Goal: Task Accomplishment & Management: Manage account settings

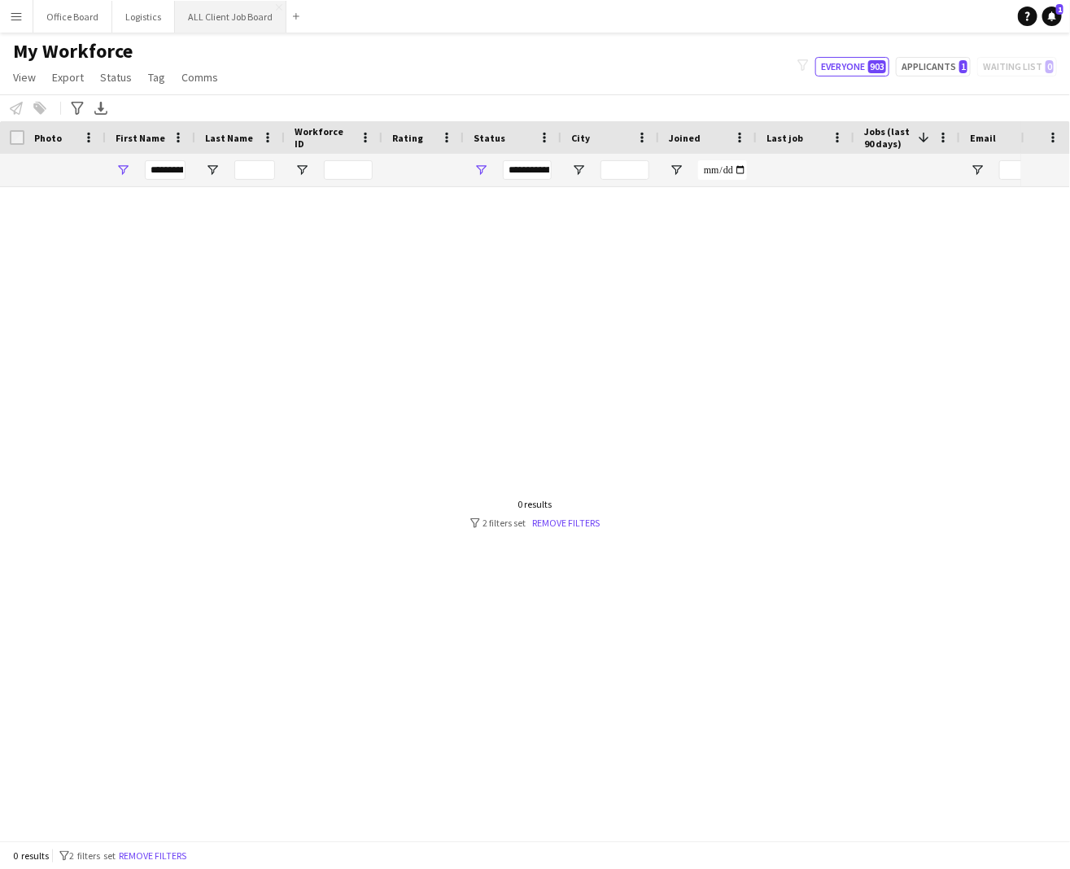
click at [256, 22] on button "ALL Client Job Board Close" at bounding box center [231, 17] width 112 height 32
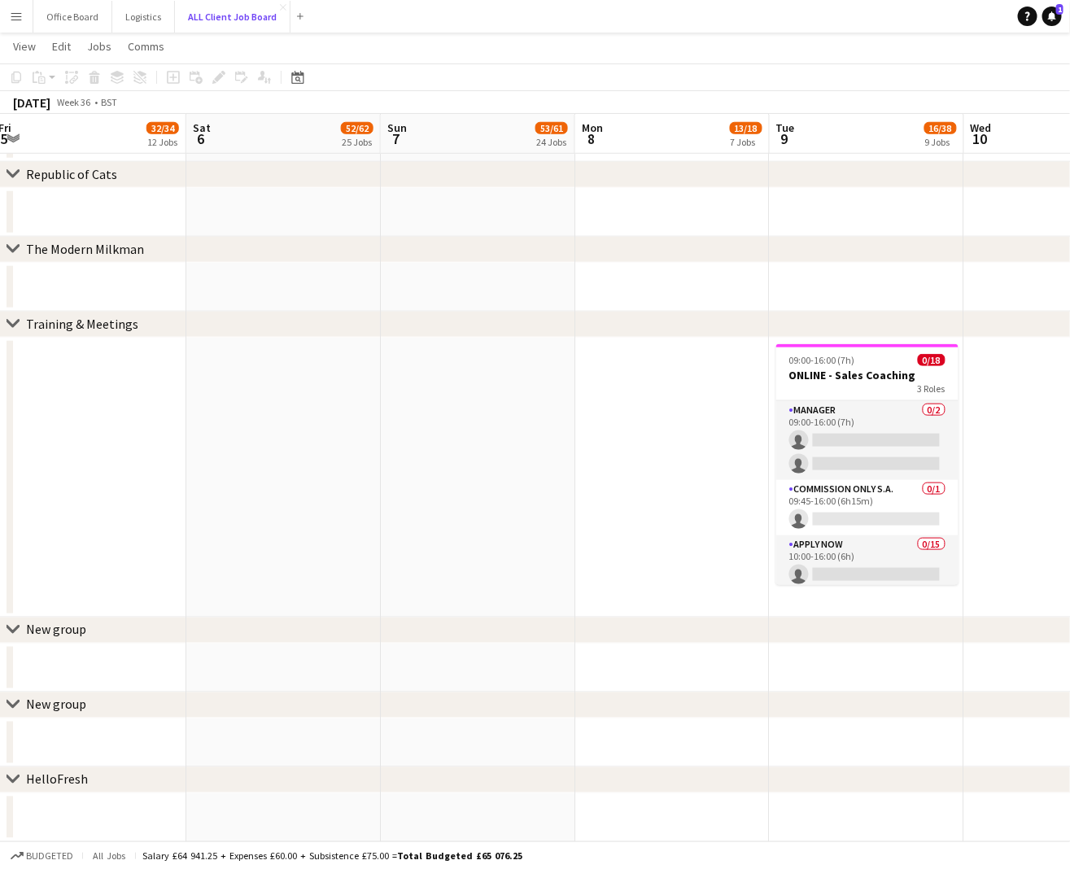
scroll to position [0, 698]
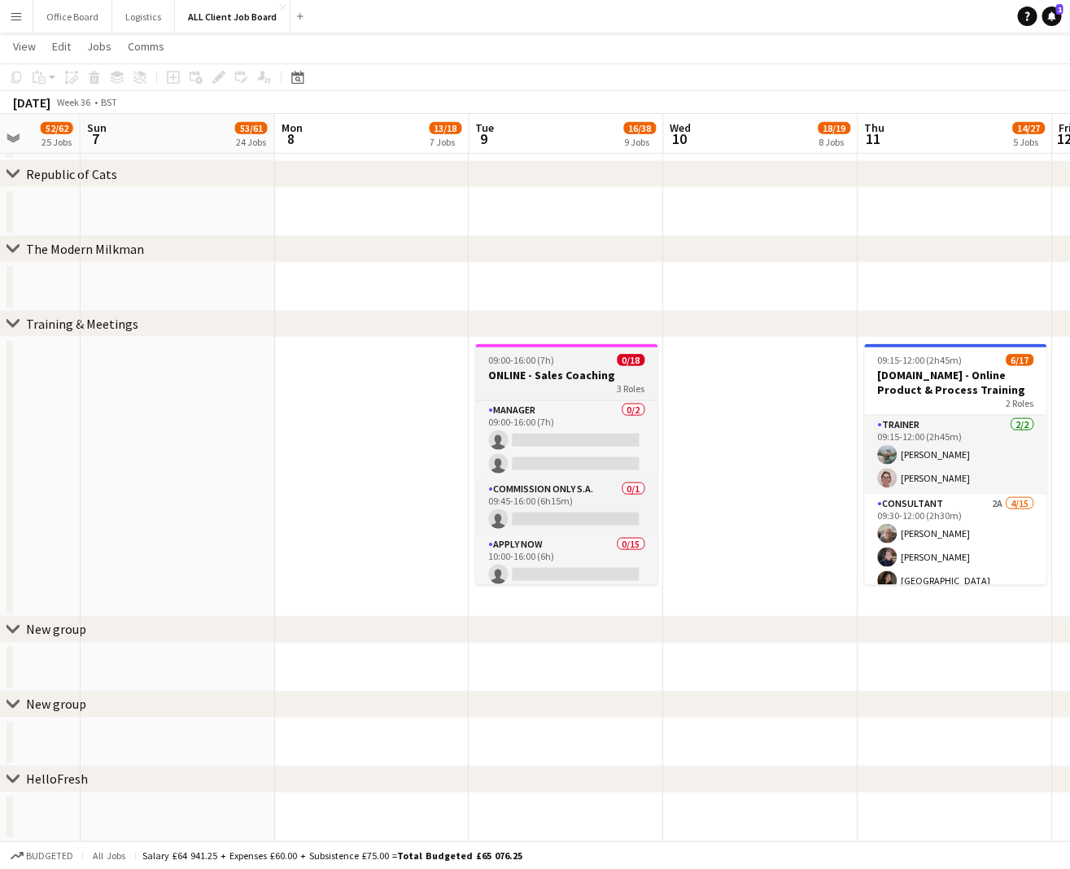
click at [547, 368] on h3 "ONLINE - Sales Coaching" at bounding box center [567, 375] width 182 height 15
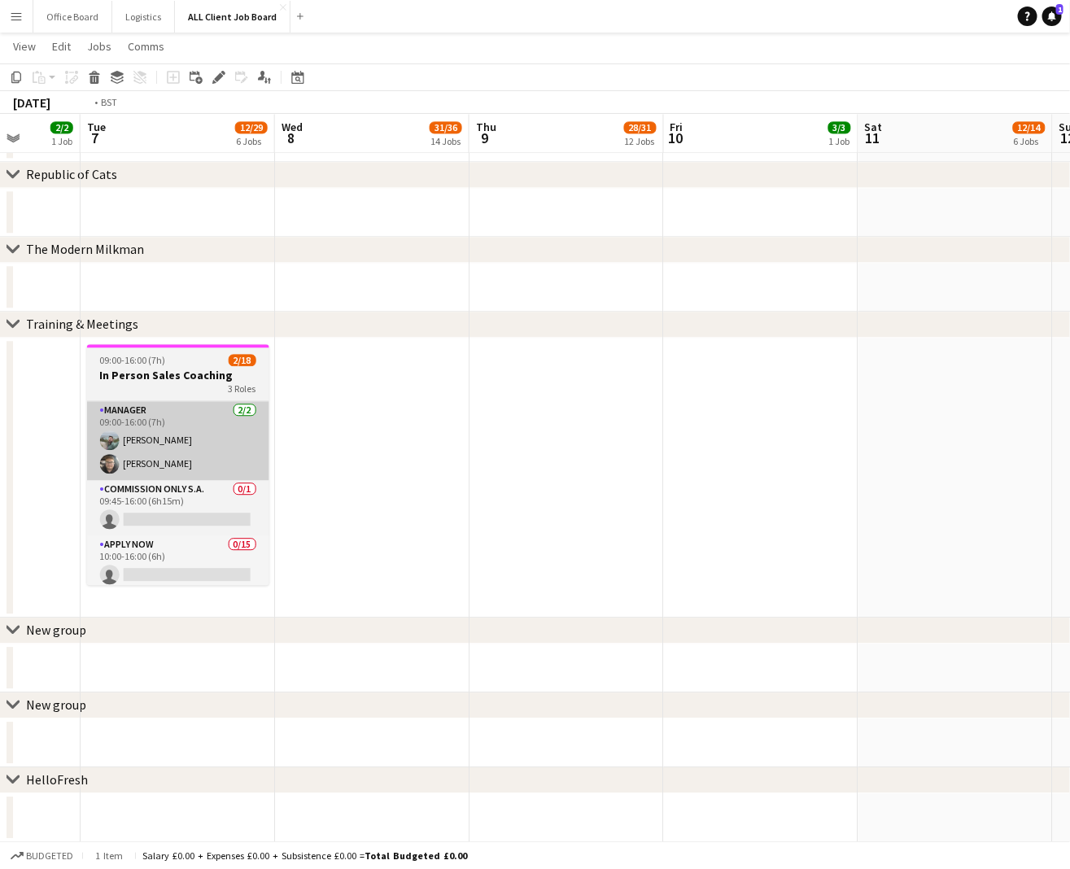
scroll to position [0, 371]
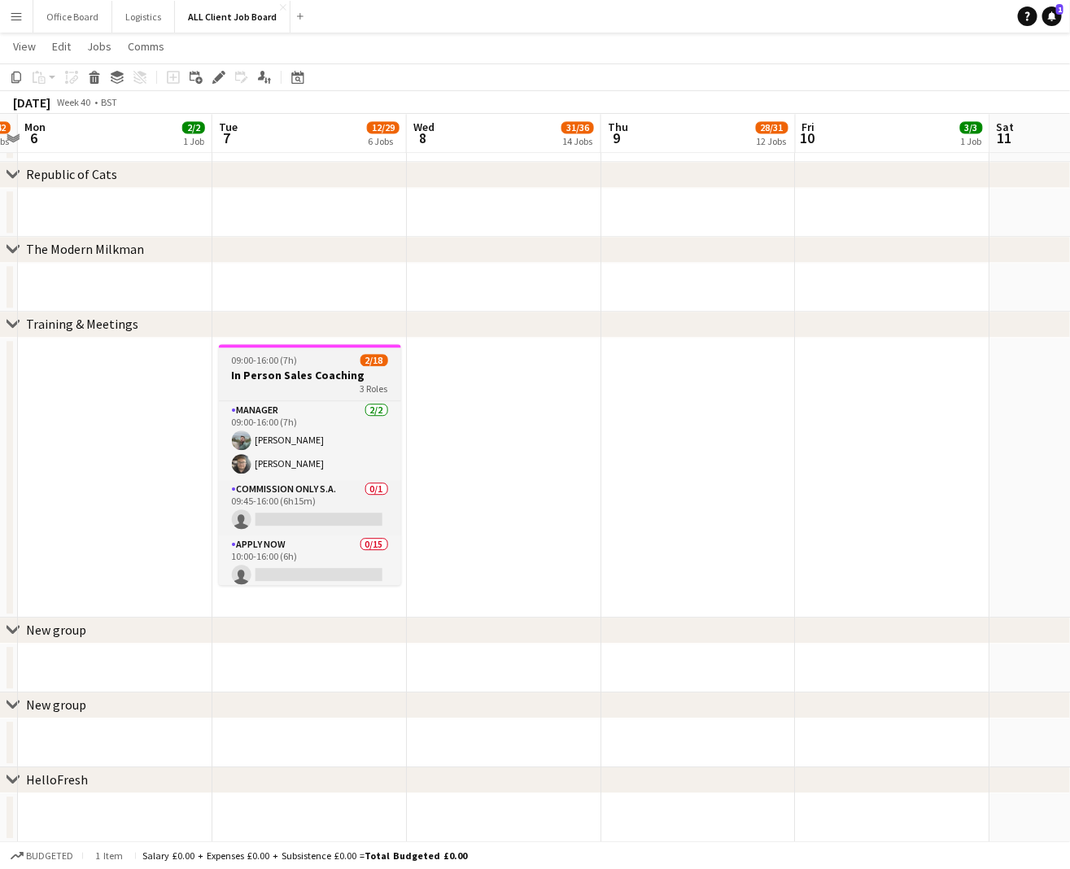
click at [297, 365] on div "09:00-16:00 (7h) 2/18" at bounding box center [310, 360] width 182 height 12
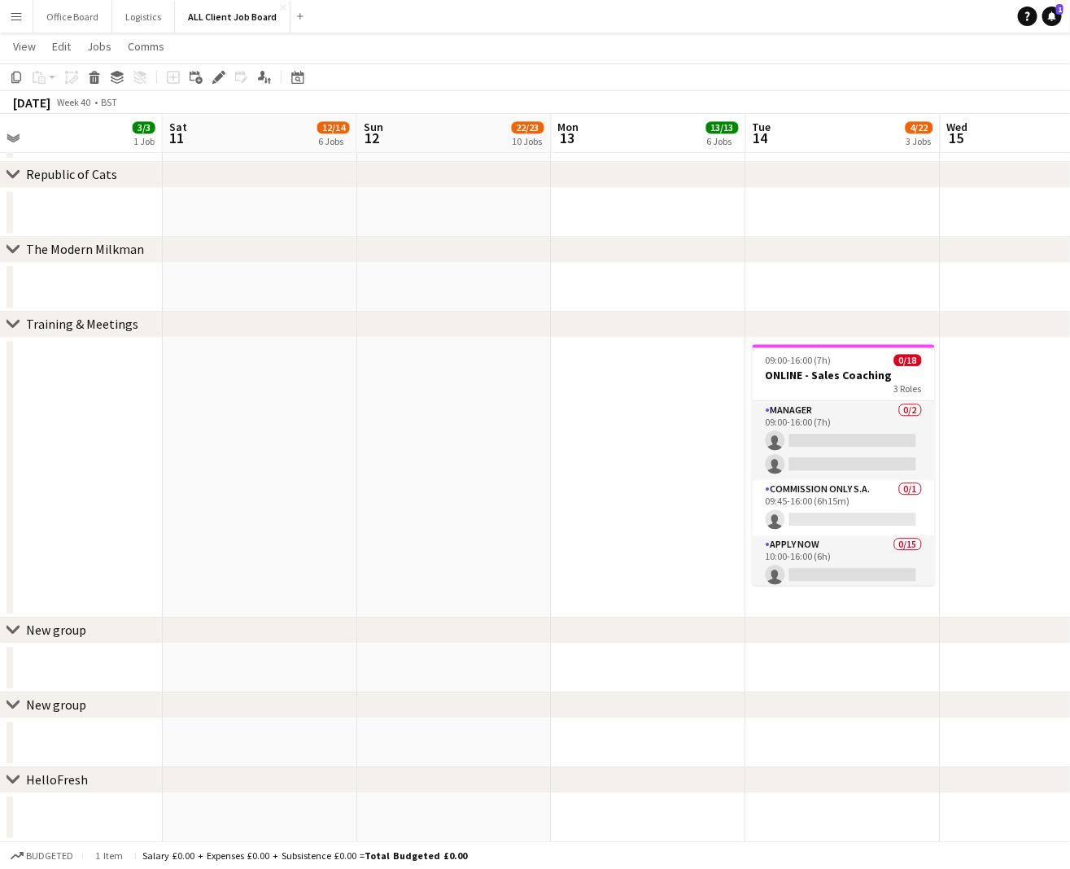
scroll to position [0, 625]
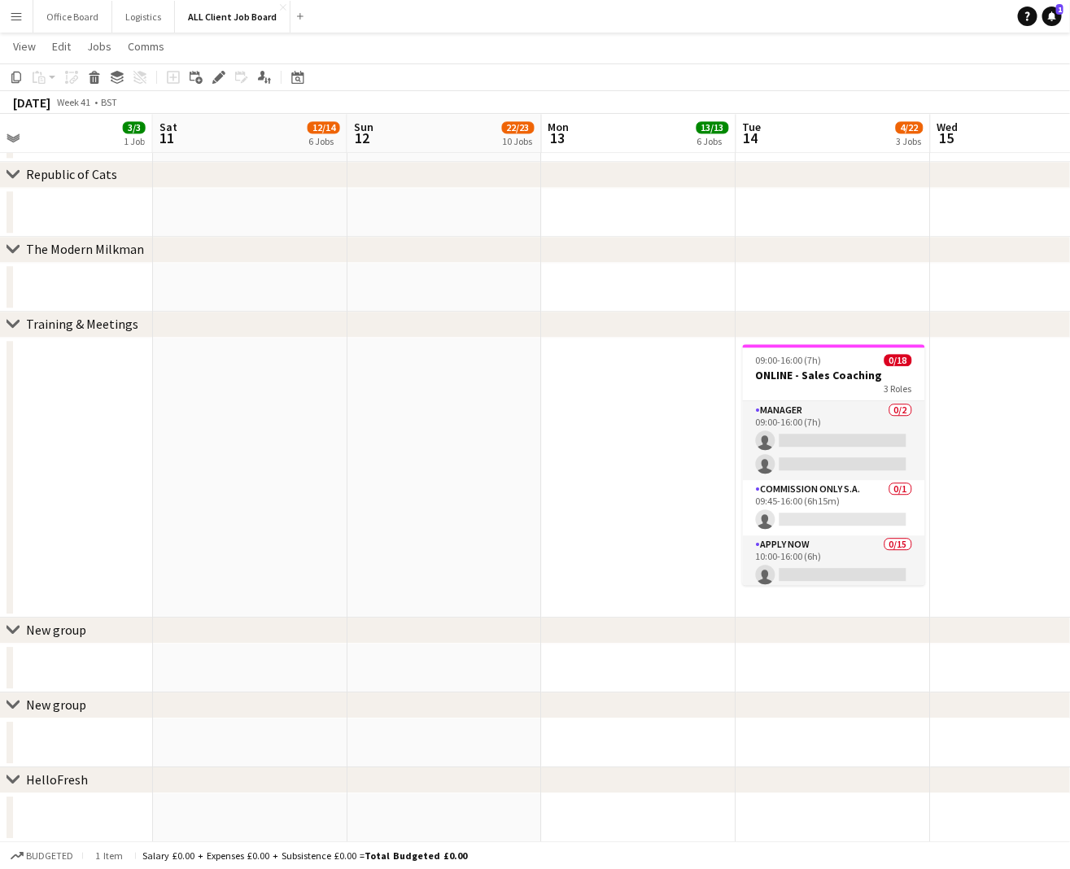
click at [881, 601] on app-date-cell "09:00-16:00 (7h) 0/18 ONLINE - Sales Coaching 3 Roles Manager 0/2 09:00-16:00 (…" at bounding box center [834, 478] width 195 height 280
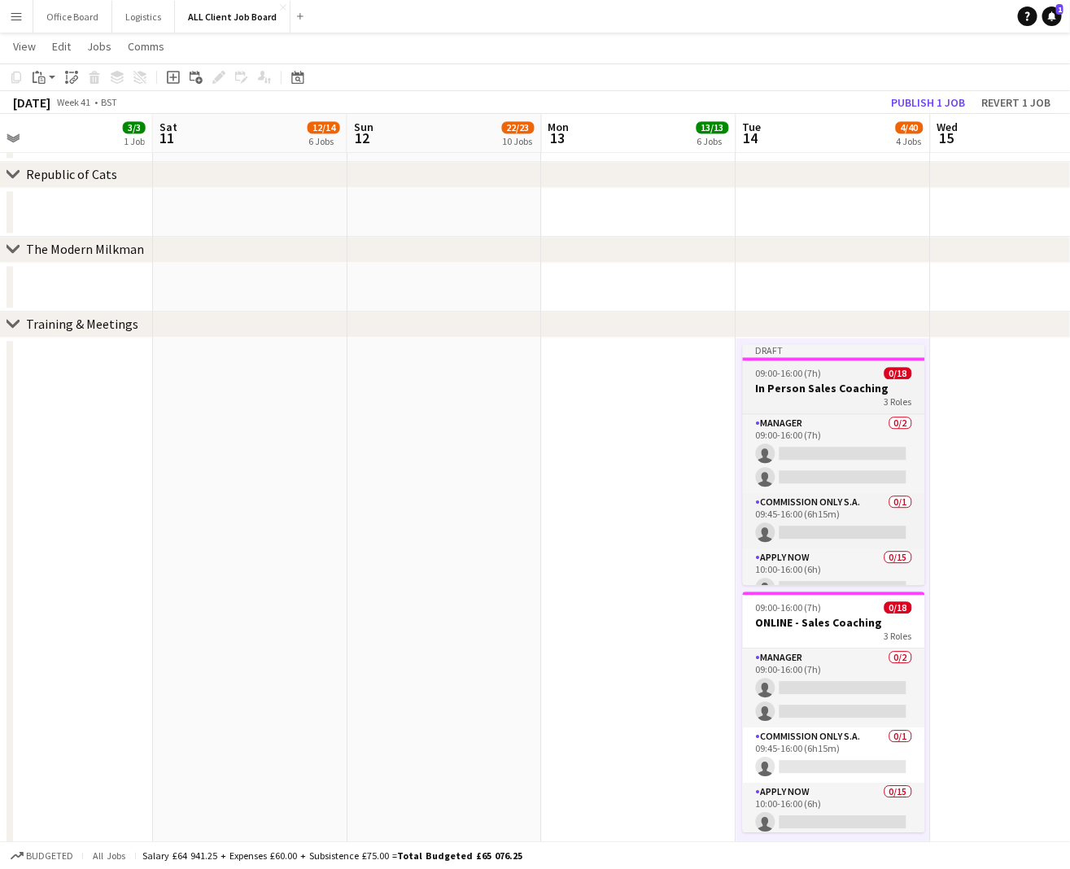
click at [811, 381] on h3 "In Person Sales Coaching" at bounding box center [834, 388] width 182 height 15
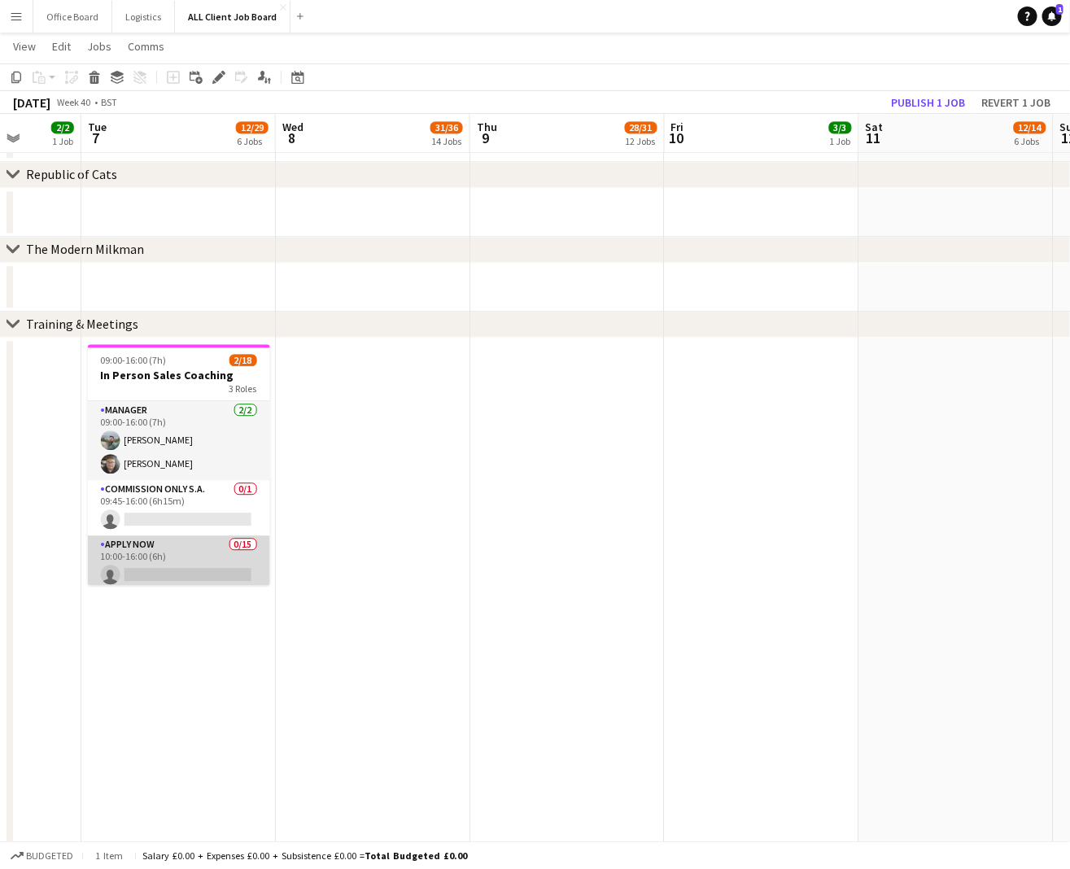
scroll to position [0, 493]
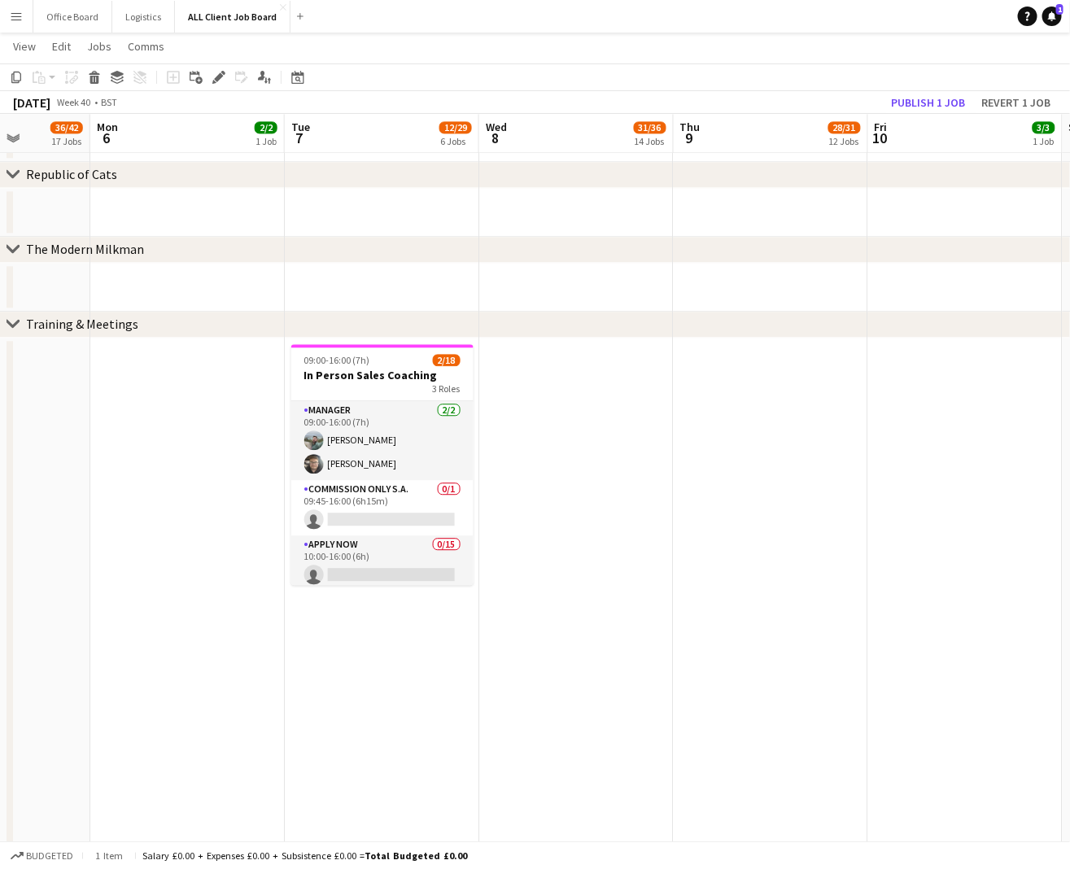
click at [387, 648] on app-date-cell "09:00-16:00 (7h) 2/18 In Person Sales Coaching 3 Roles Manager [DATE] 09:00-16:…" at bounding box center [382, 601] width 195 height 527
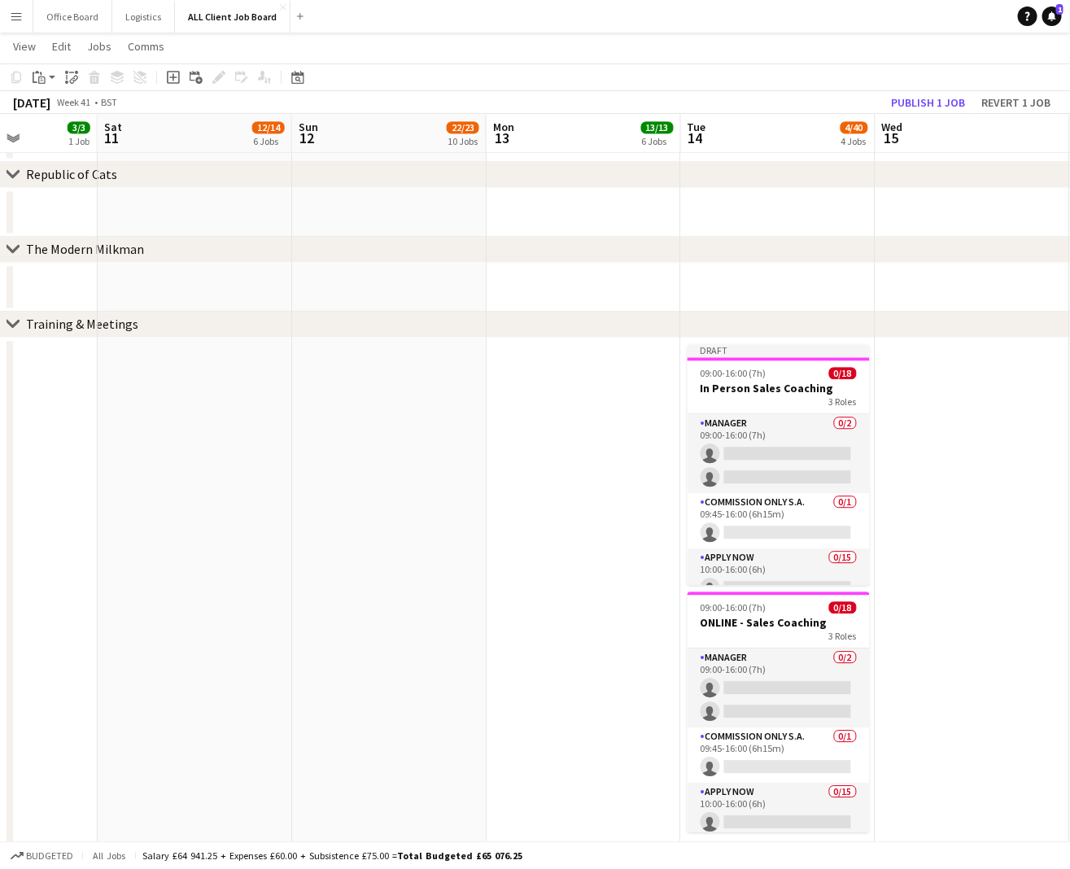
scroll to position [0, 509]
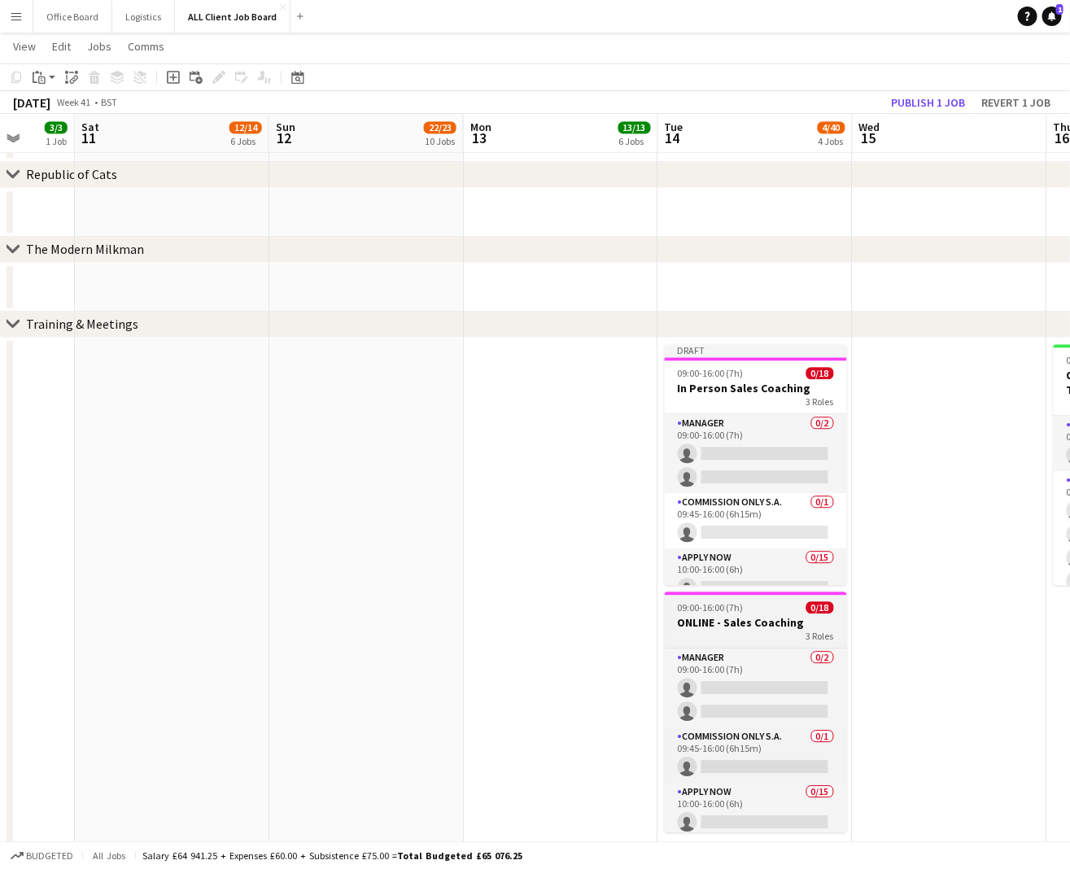
click at [739, 614] on app-job-card "09:00-16:00 (7h) 0/18 ONLINE - Sales Coaching 3 Roles Manager 0/2 09:00-16:00 (…" at bounding box center [756, 712] width 182 height 241
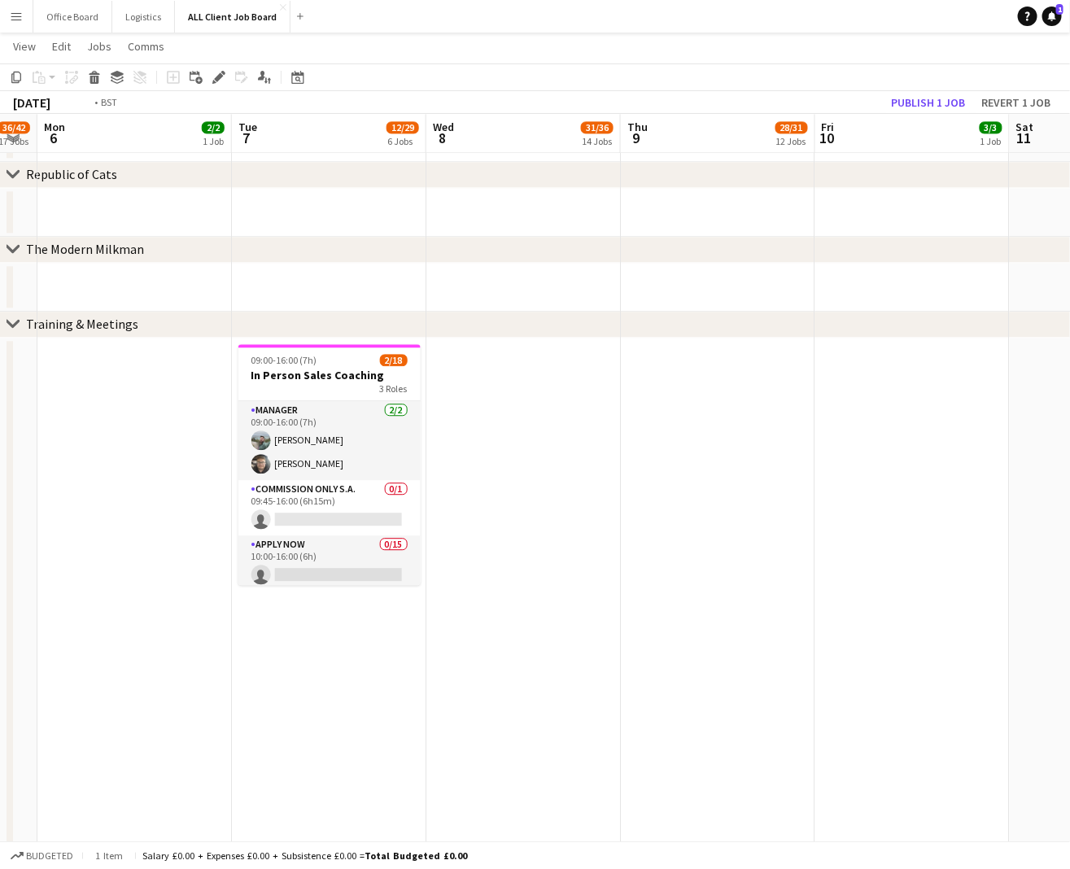
scroll to position [0, 392]
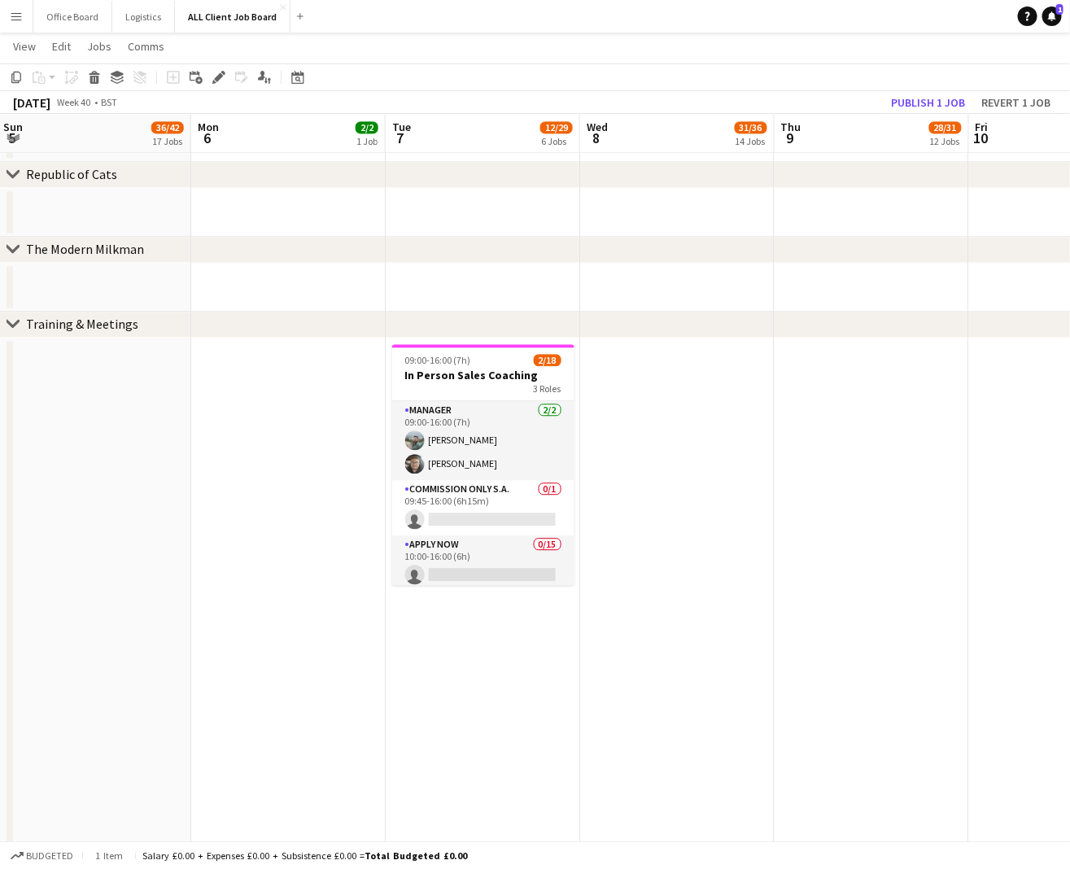
click at [438, 657] on app-date-cell "09:00-16:00 (7h) 2/18 In Person Sales Coaching 3 Roles Manager [DATE] 09:00-16:…" at bounding box center [483, 601] width 195 height 527
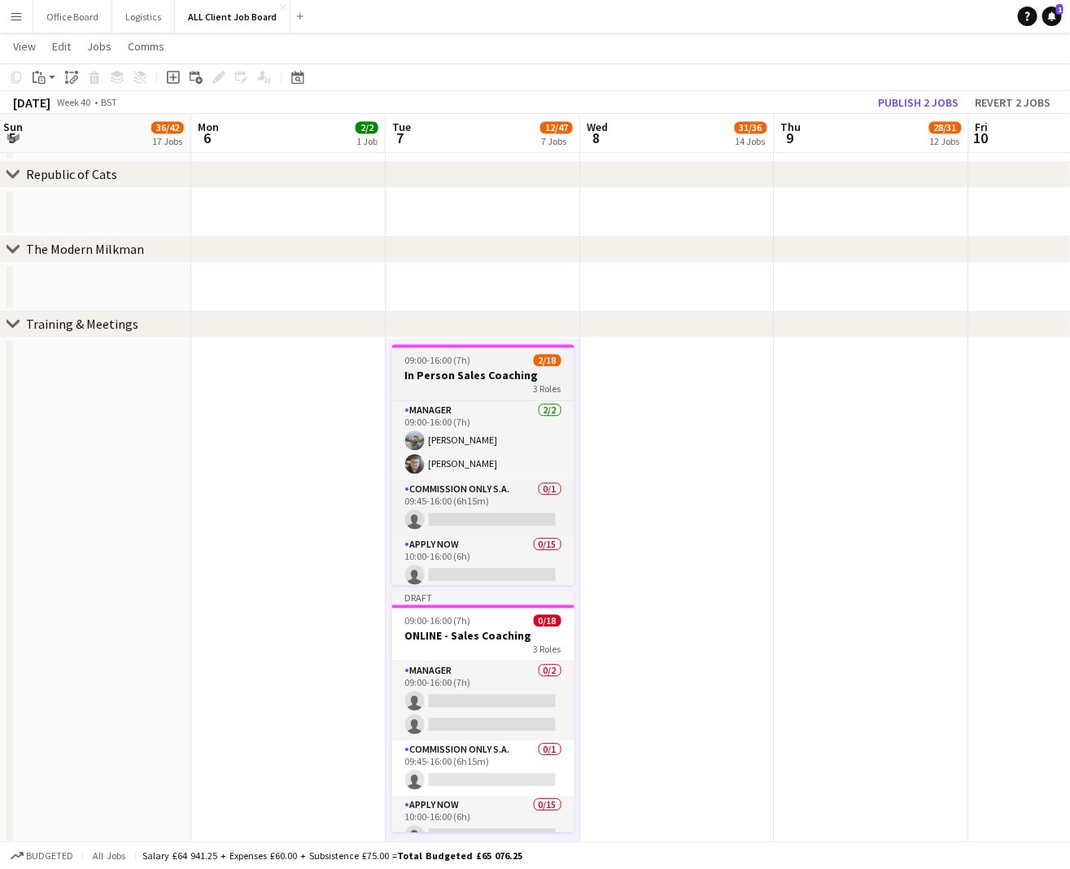
click at [464, 368] on h3 "In Person Sales Coaching" at bounding box center [483, 375] width 182 height 15
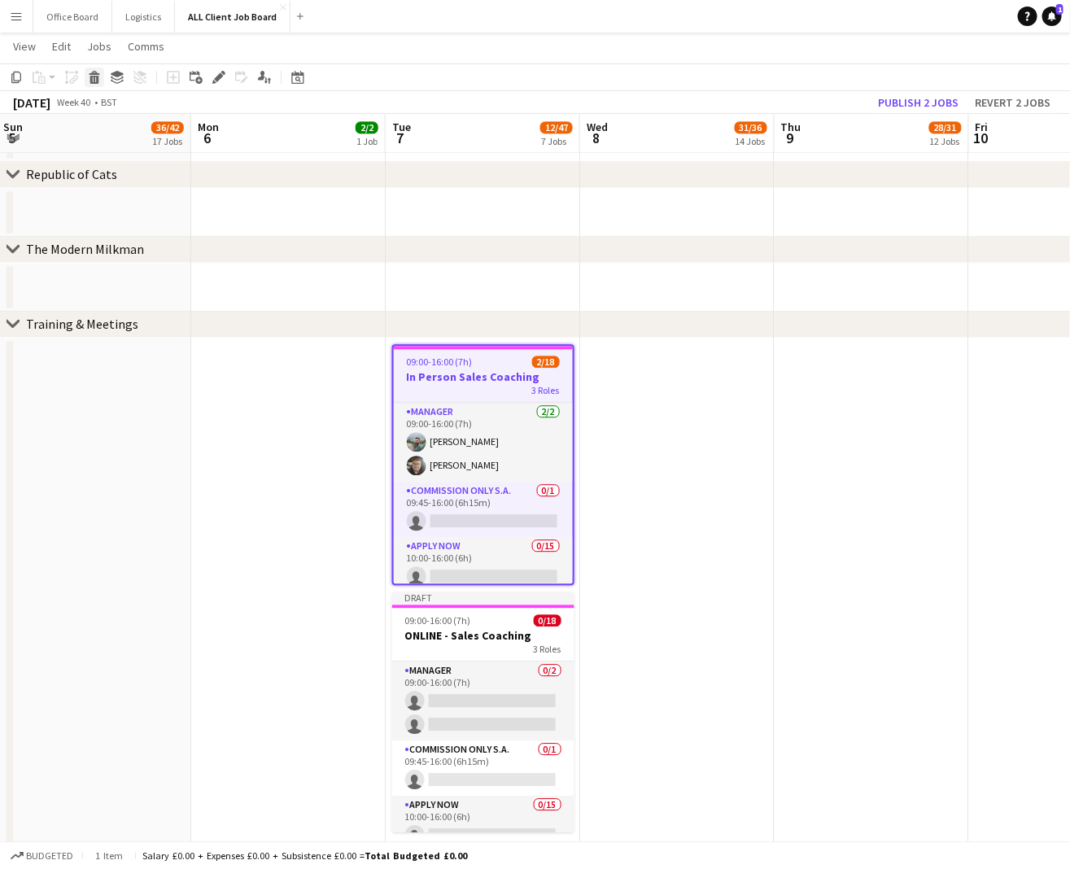
click at [96, 77] on icon at bounding box center [94, 80] width 9 height 8
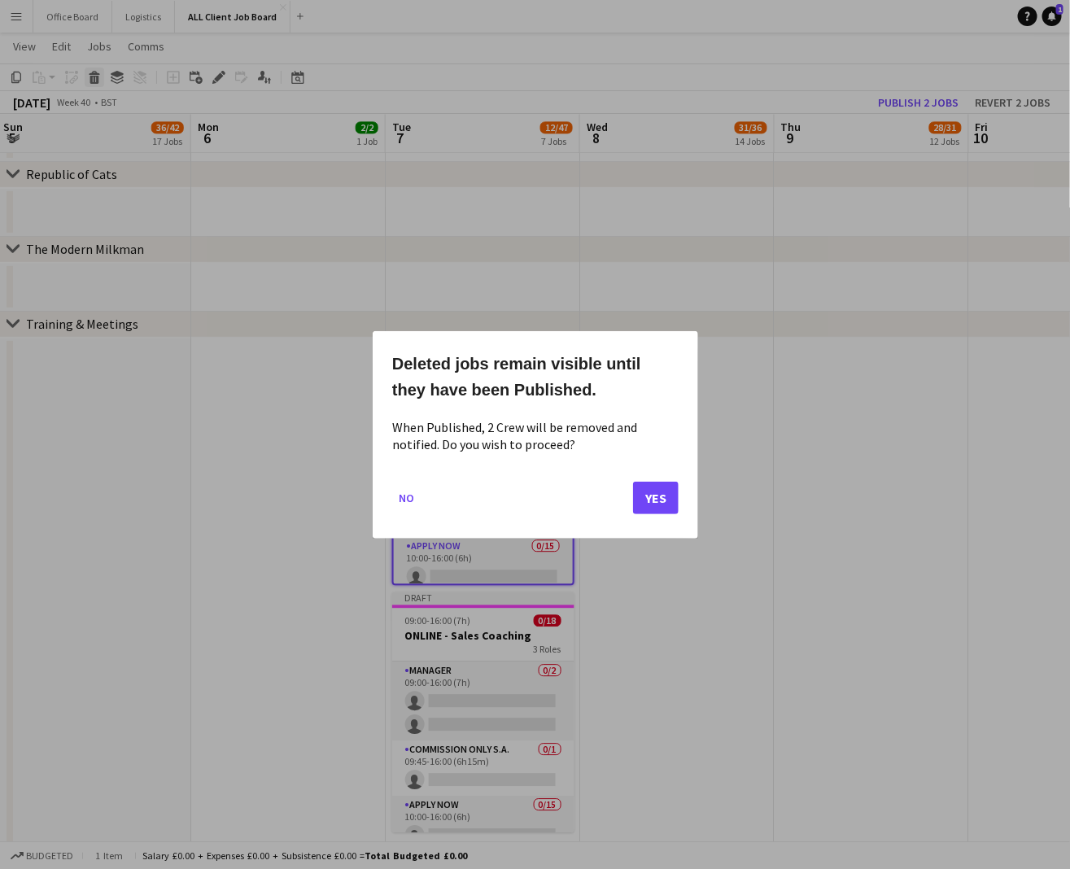
scroll to position [0, 0]
click at [652, 501] on button "Yes" at bounding box center [656, 497] width 46 height 33
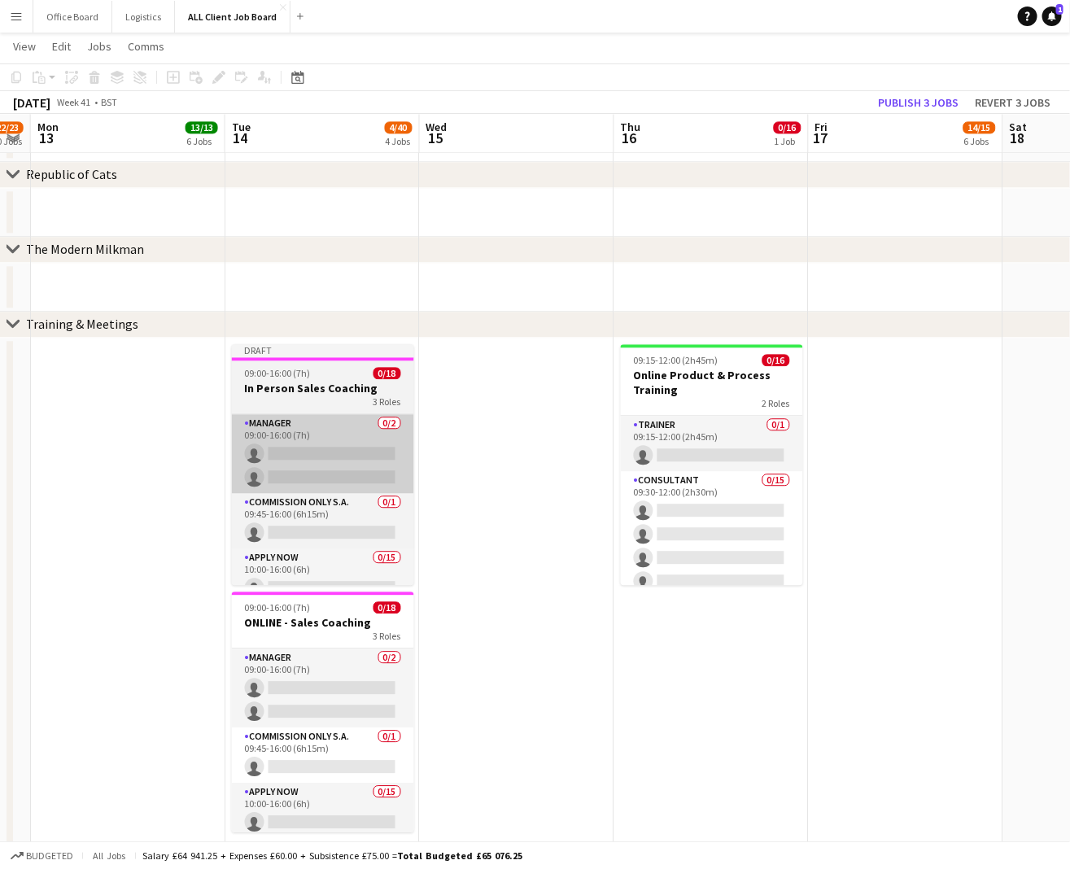
scroll to position [0, 570]
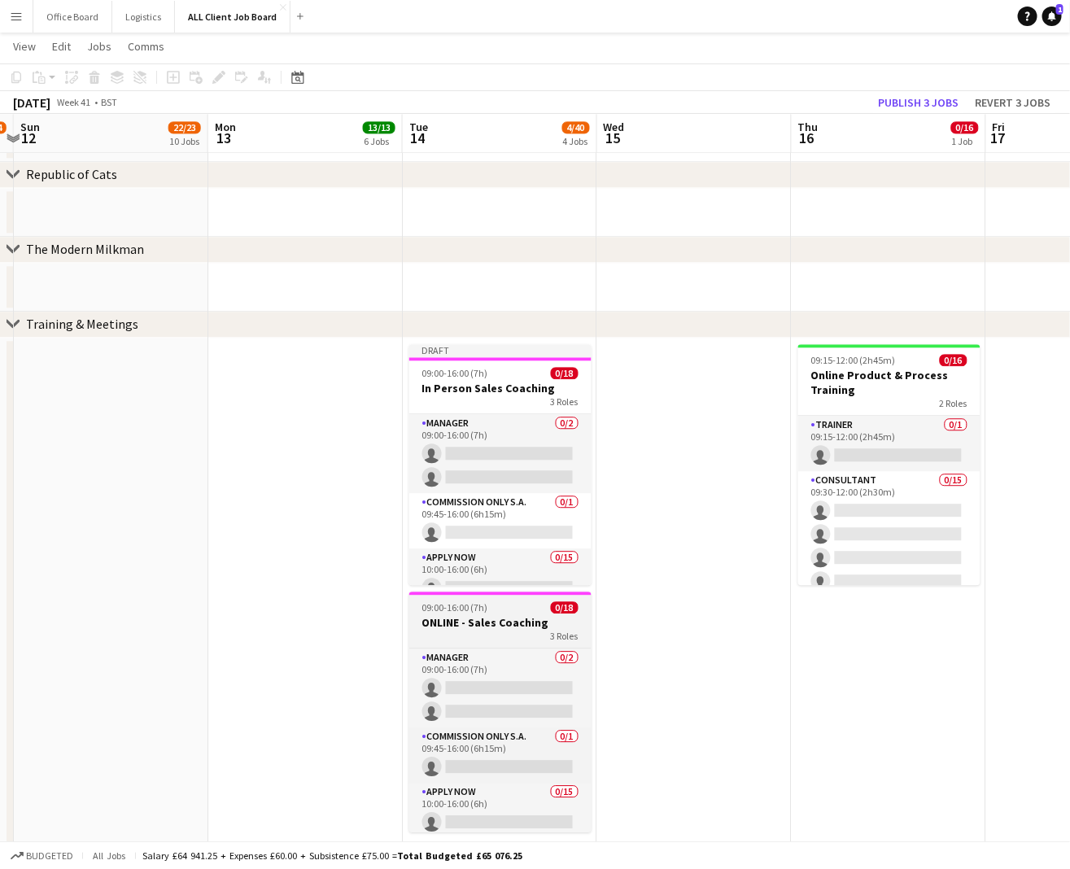
click at [470, 610] on span "09:00-16:00 (7h)" at bounding box center [455, 607] width 66 height 12
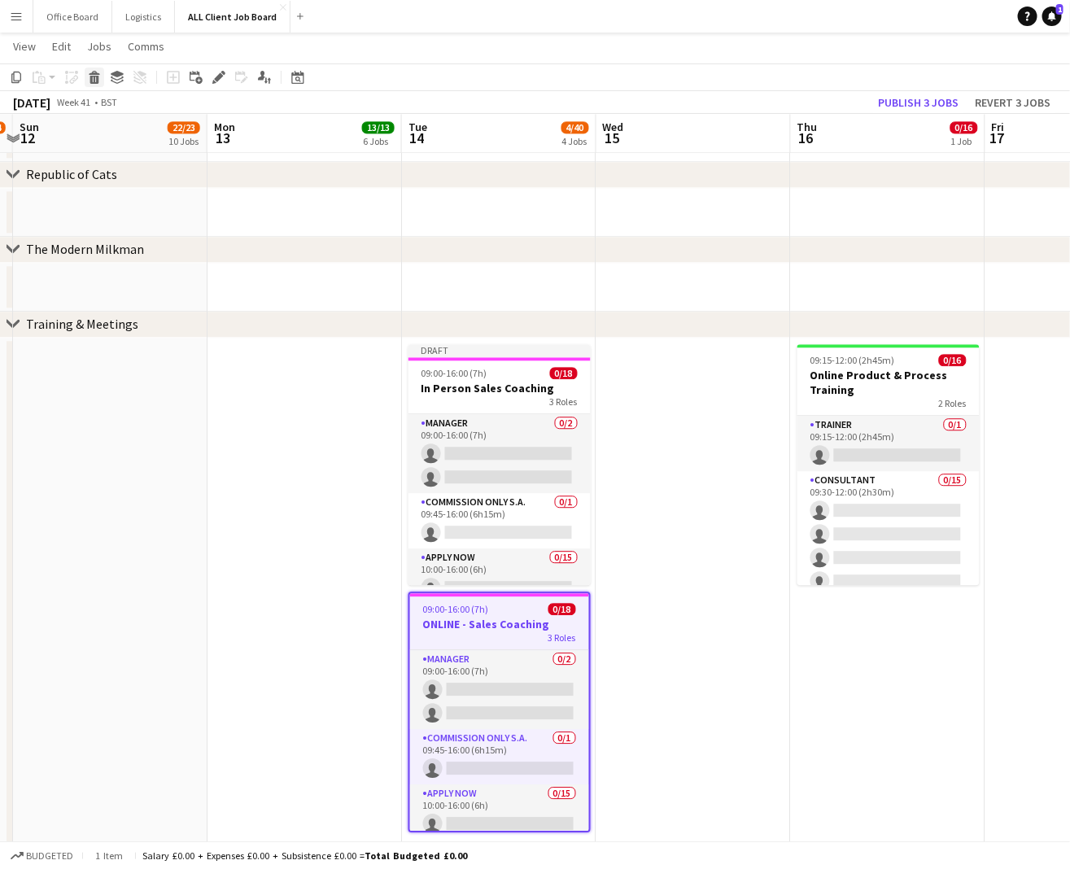
click at [90, 77] on icon "Delete" at bounding box center [94, 77] width 13 height 13
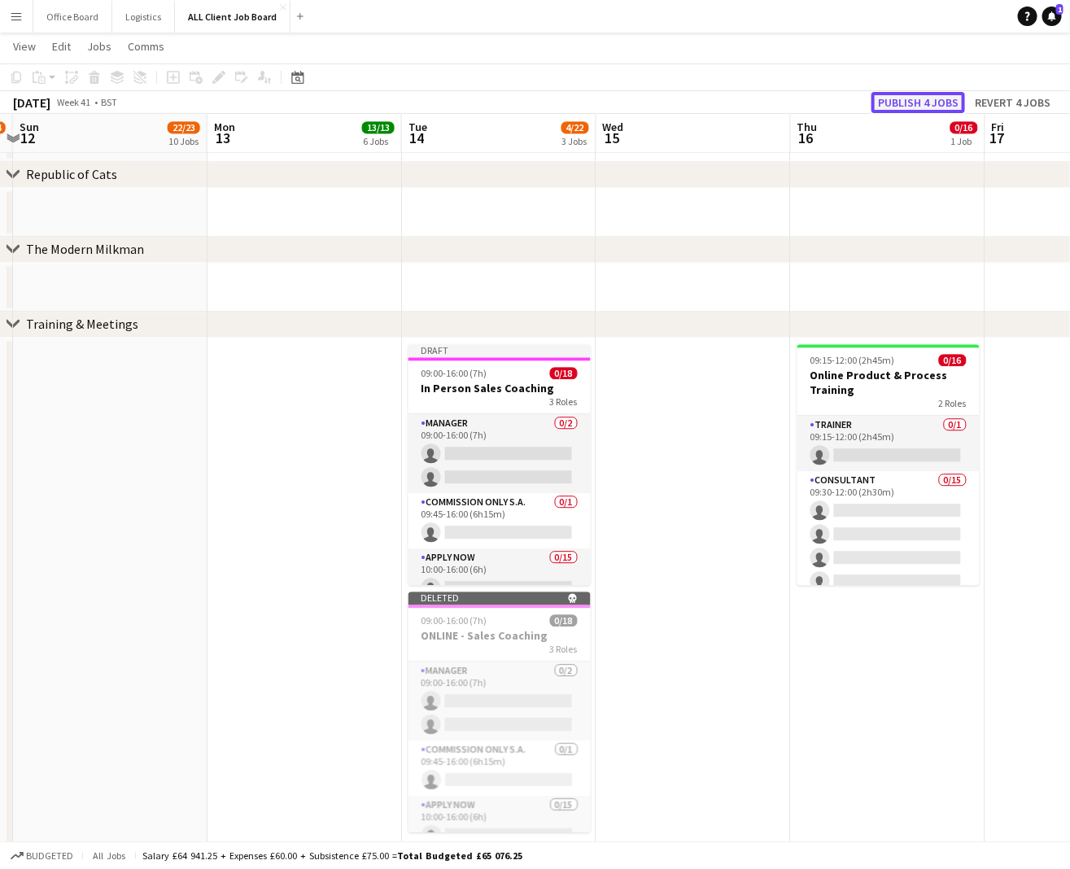
click at [919, 109] on button "Publish 4 jobs" at bounding box center [919, 102] width 94 height 21
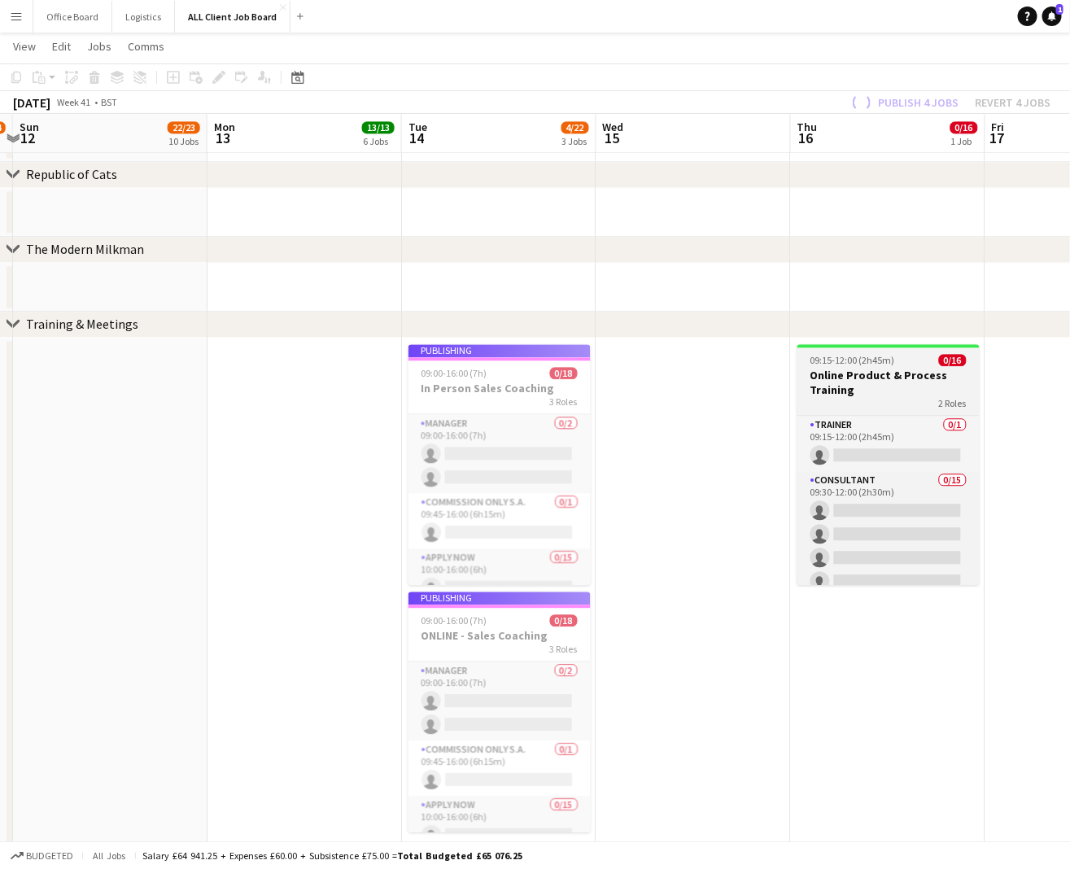
click at [902, 384] on h3 "Online Product & Process Training" at bounding box center [889, 382] width 182 height 29
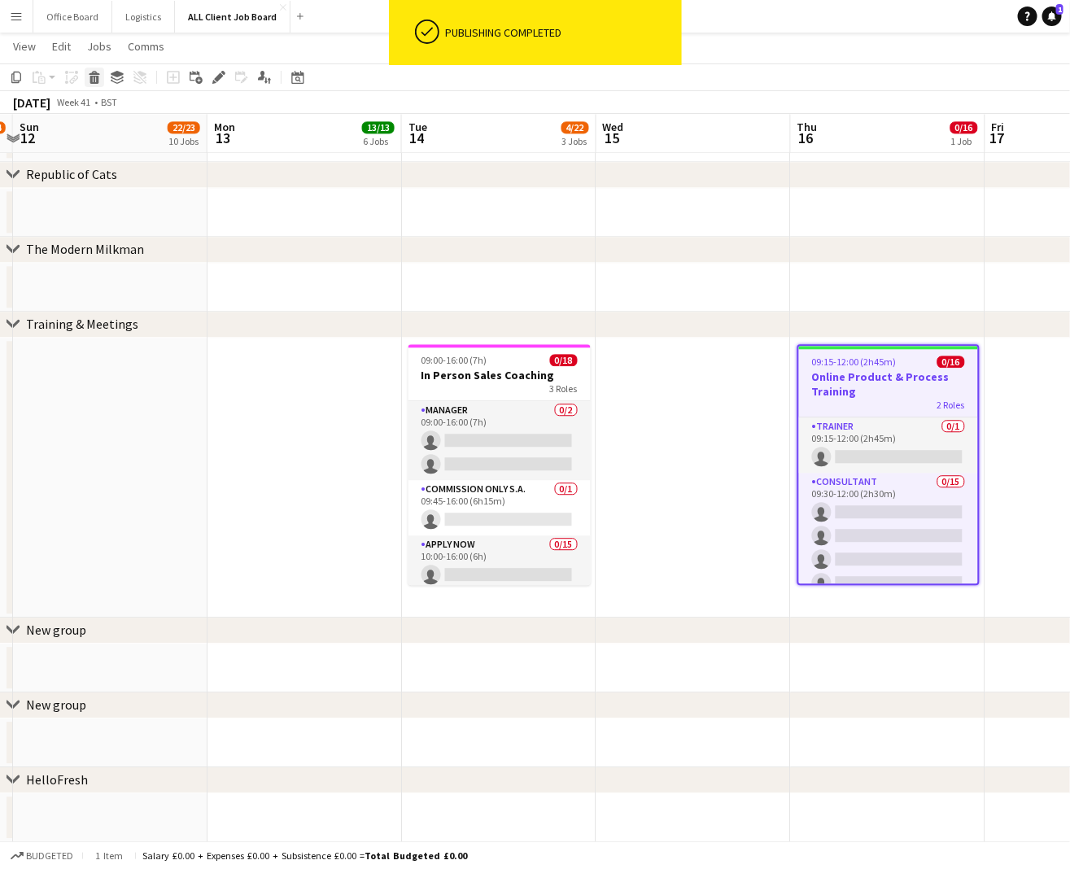
click at [94, 80] on icon "Delete" at bounding box center [94, 77] width 13 height 13
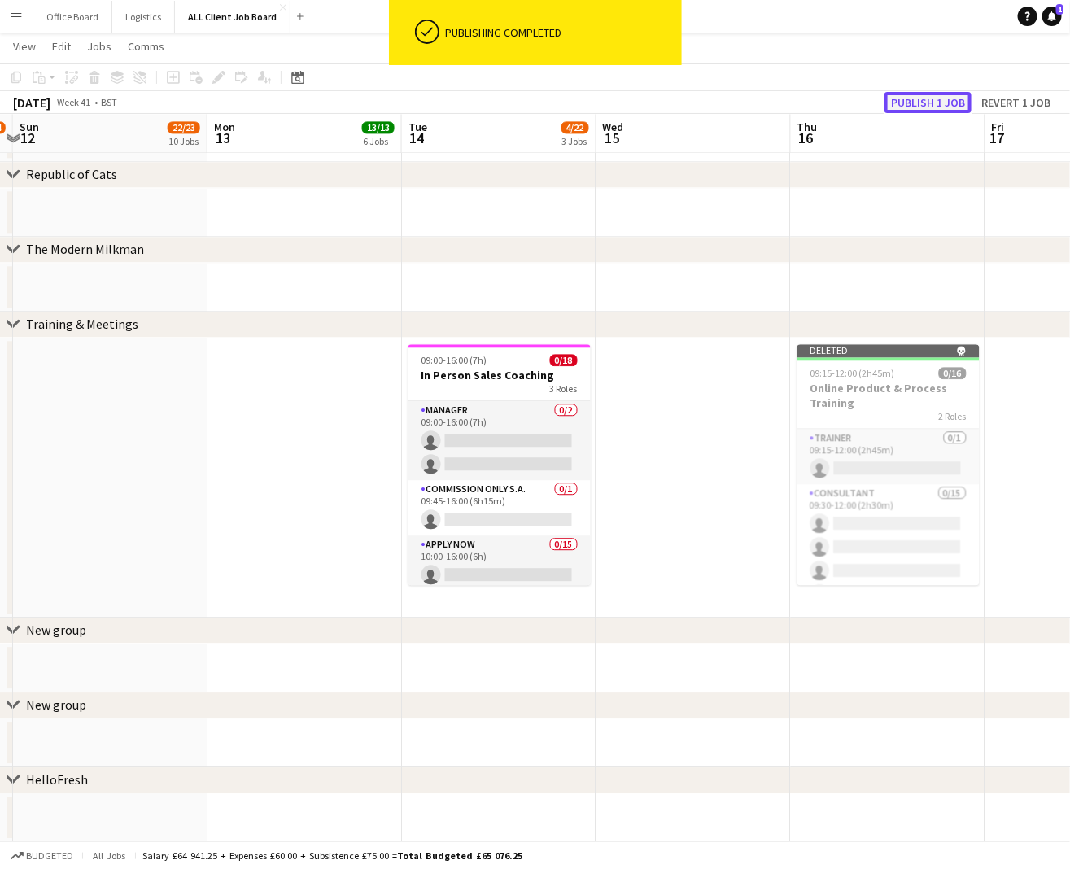
click at [918, 103] on button "Publish 1 job" at bounding box center [928, 102] width 87 height 21
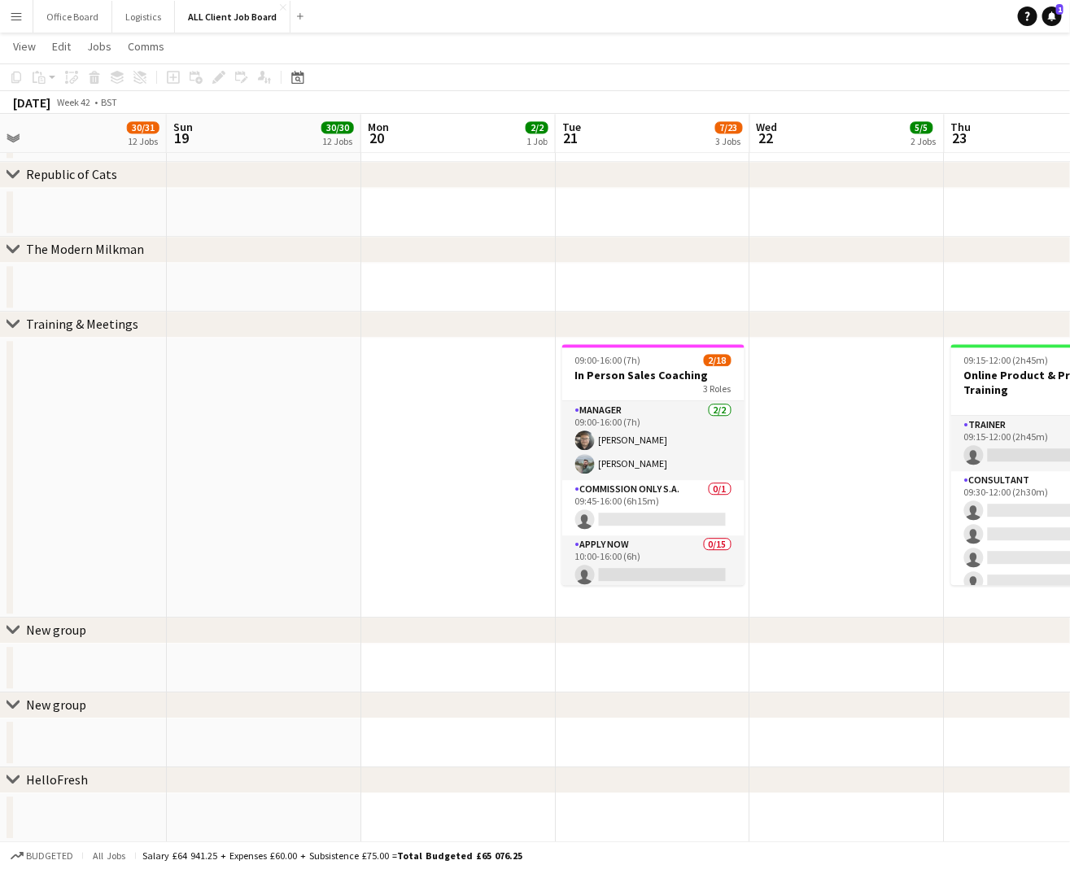
scroll to position [0, 408]
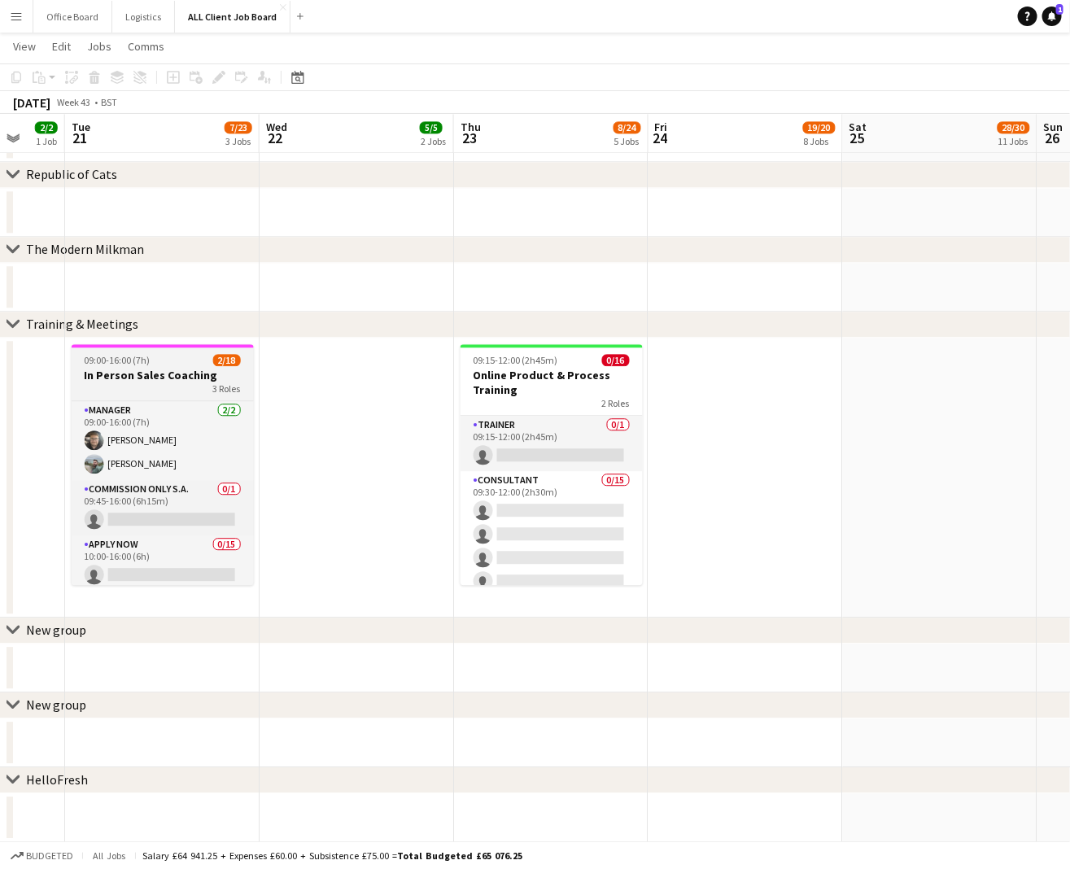
click at [125, 378] on h3 "In Person Sales Coaching" at bounding box center [163, 375] width 182 height 15
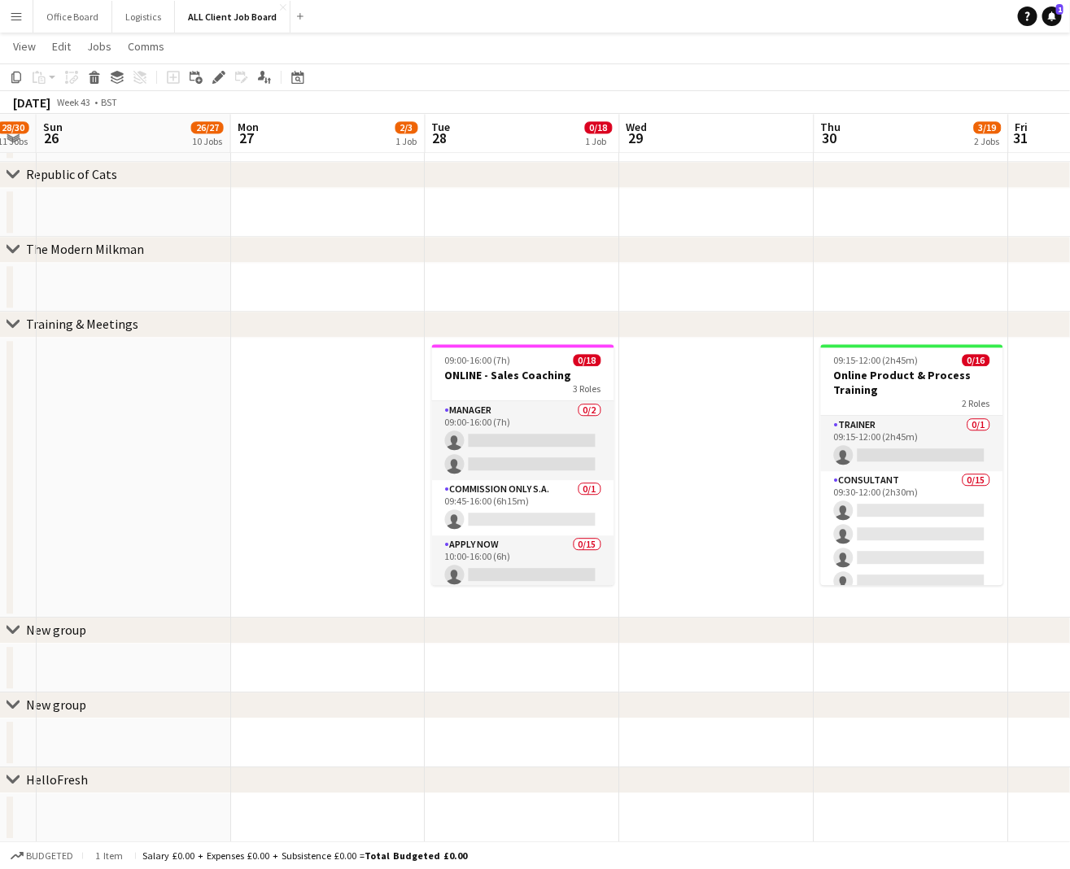
scroll to position [0, 557]
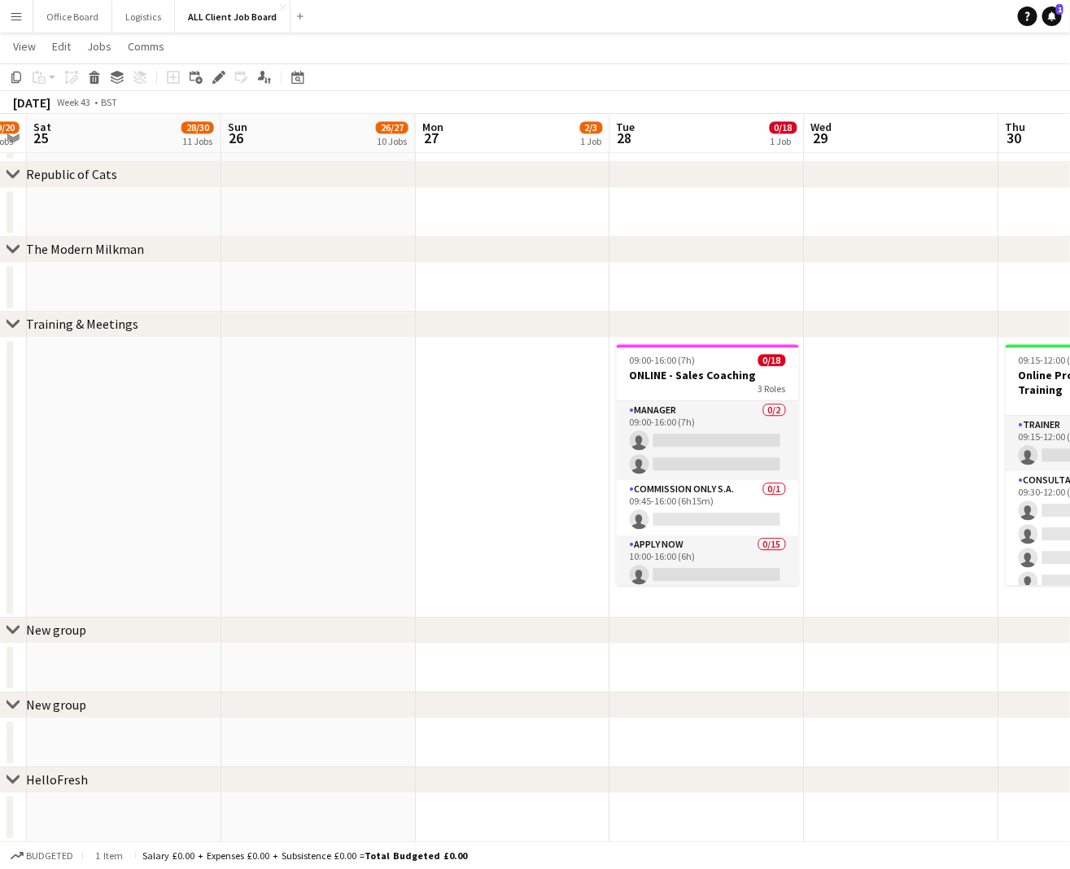
click at [733, 610] on app-date-cell "09:00-16:00 (7h) 0/18 ONLINE - Sales Coaching 3 Roles Manager 0/2 09:00-16:00 (…" at bounding box center [707, 478] width 195 height 280
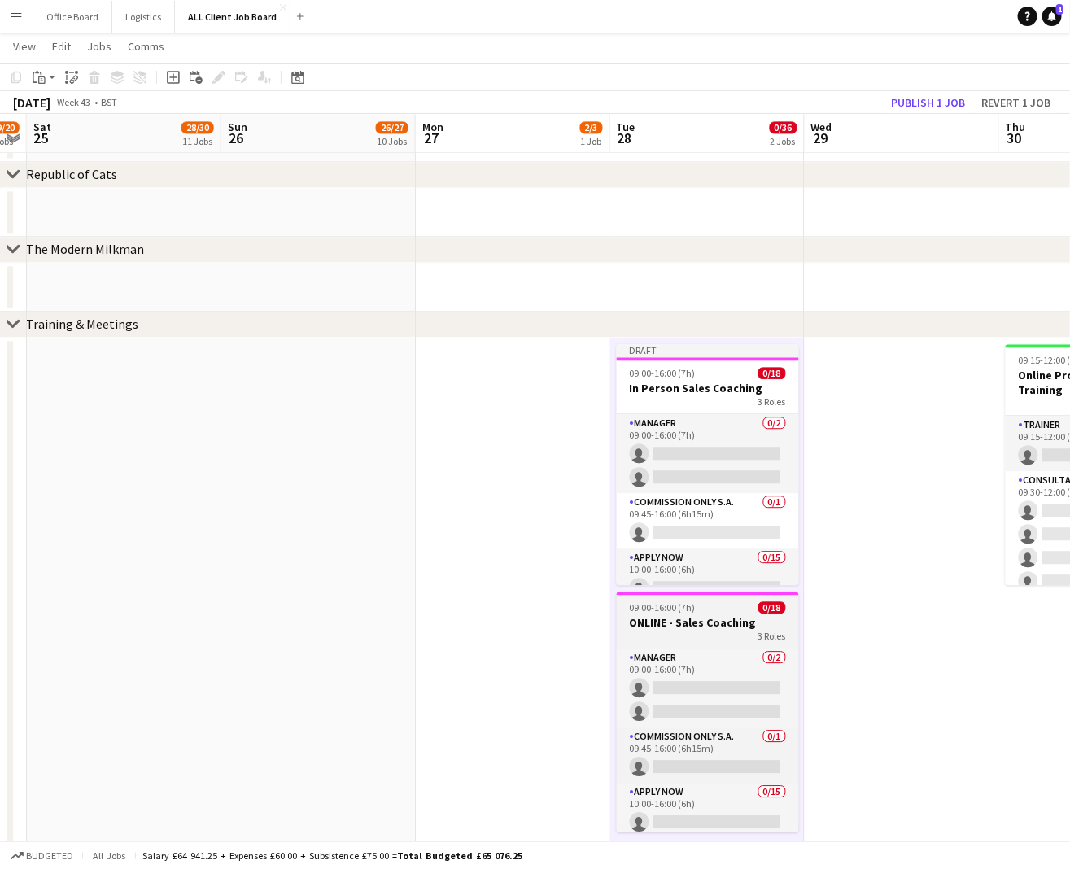
click at [684, 608] on span "09:00-16:00 (7h)" at bounding box center [663, 607] width 66 height 12
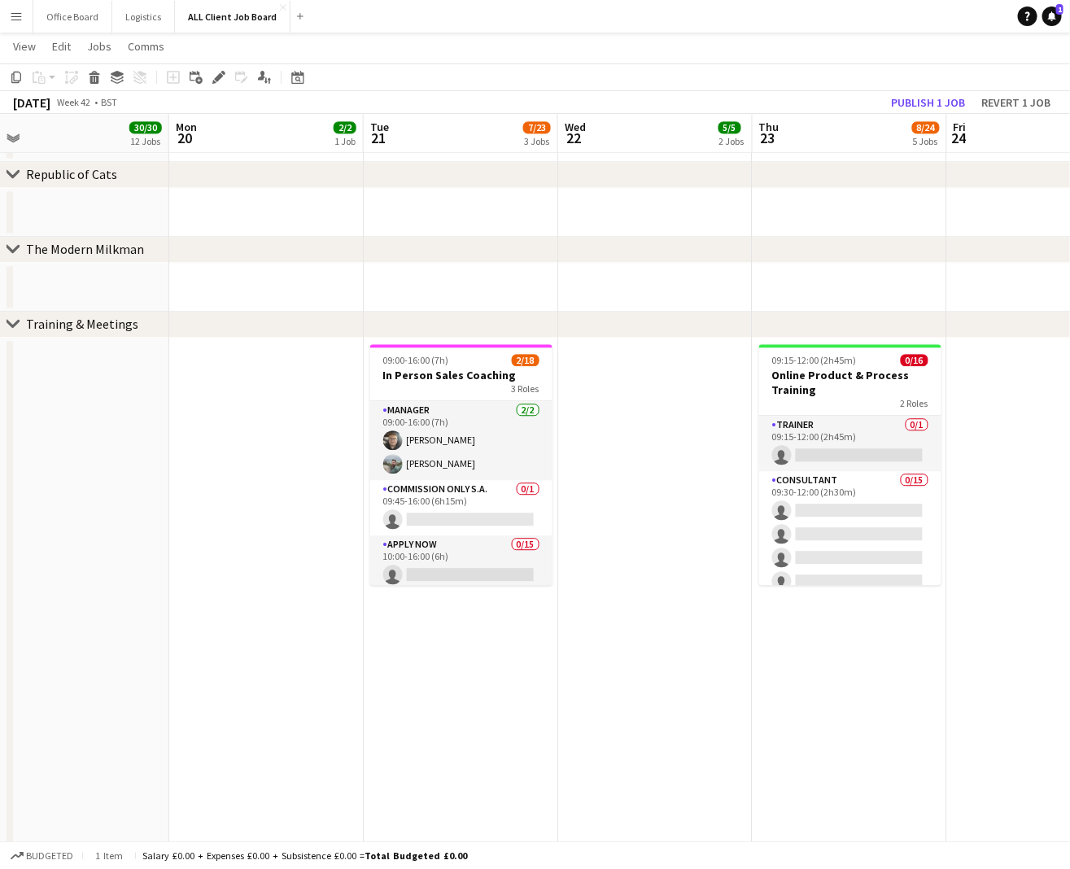
click at [505, 665] on app-date-cell "09:00-16:00 (7h) 2/18 In Person Sales Coaching 3 Roles Manager [DATE] 09:00-16:…" at bounding box center [461, 601] width 195 height 527
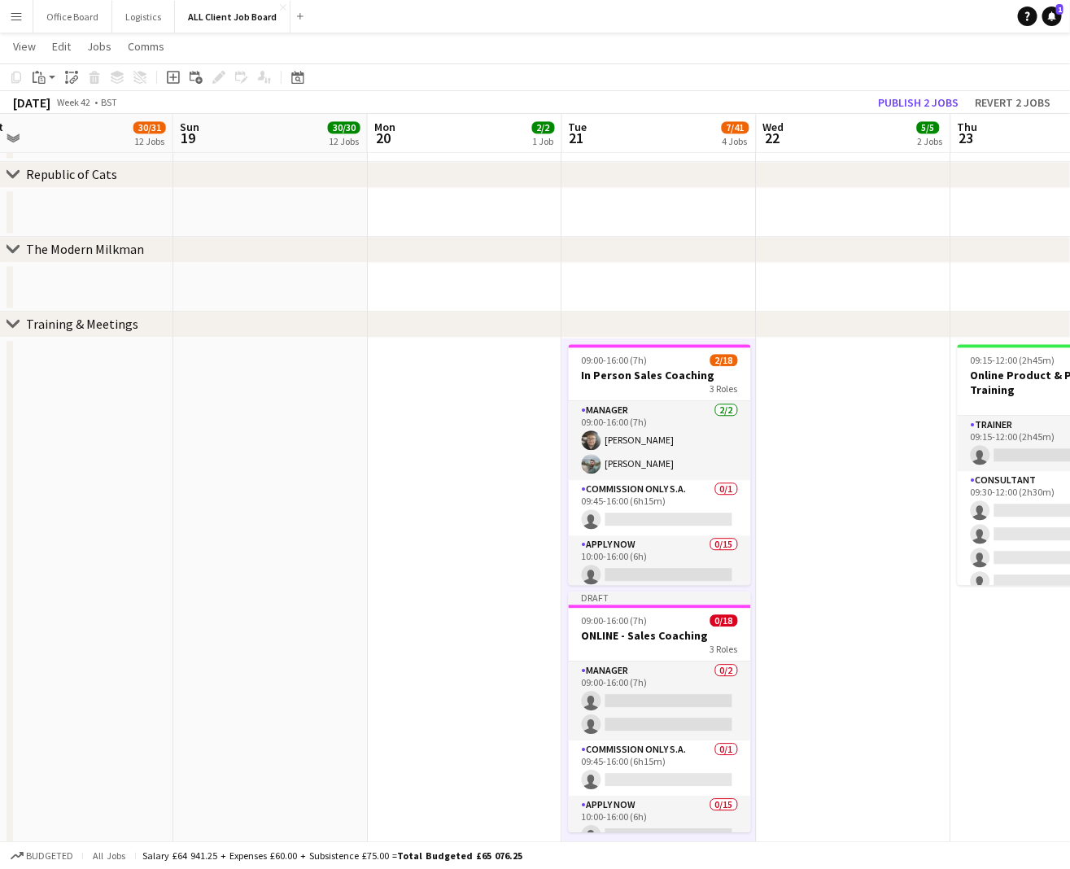
scroll to position [0, 698]
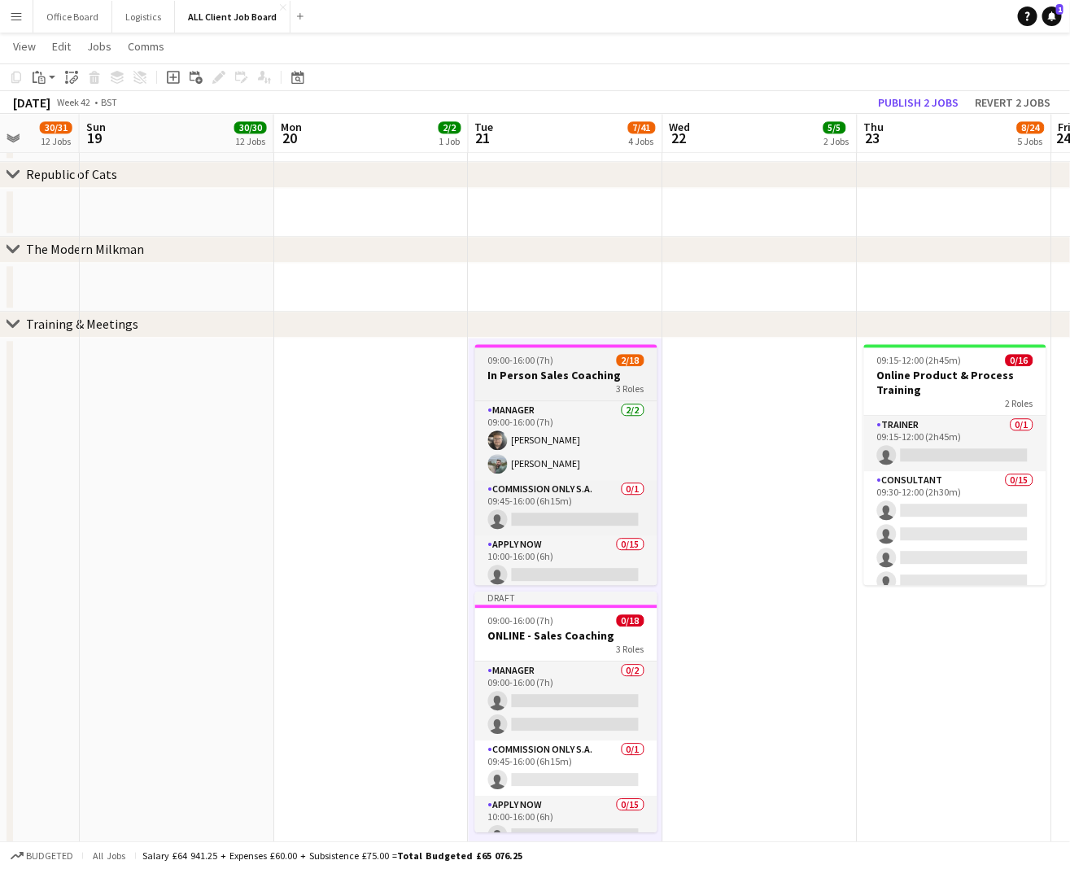
click at [571, 376] on h3 "In Person Sales Coaching" at bounding box center [566, 375] width 182 height 15
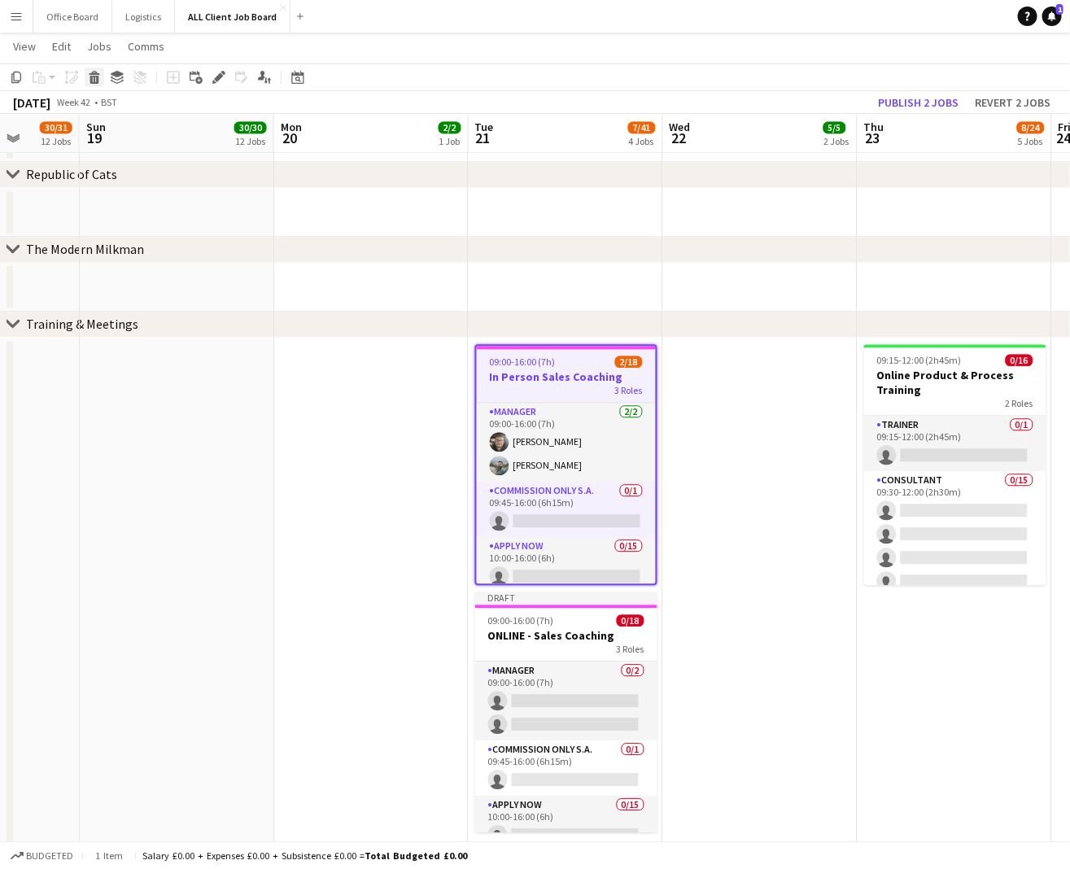
click at [97, 77] on icon at bounding box center [94, 80] width 9 height 8
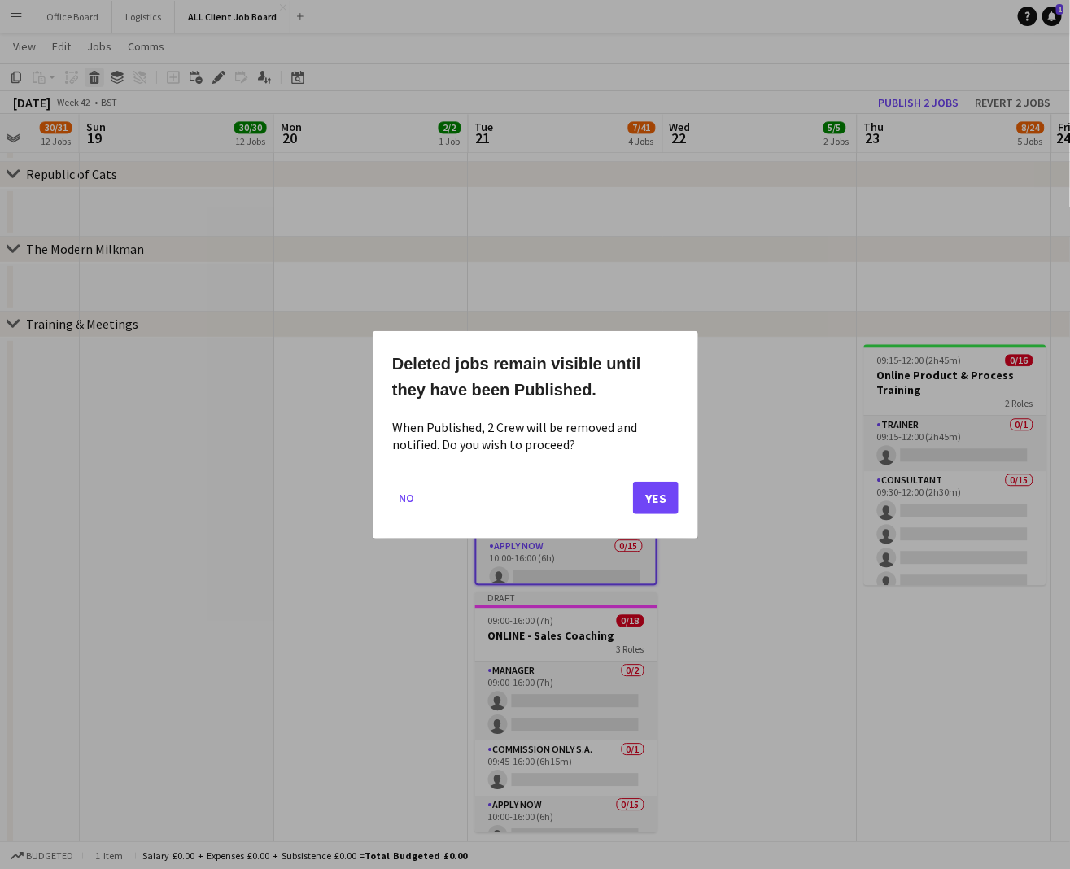
scroll to position [0, 0]
click at [656, 496] on button "Yes" at bounding box center [656, 497] width 46 height 33
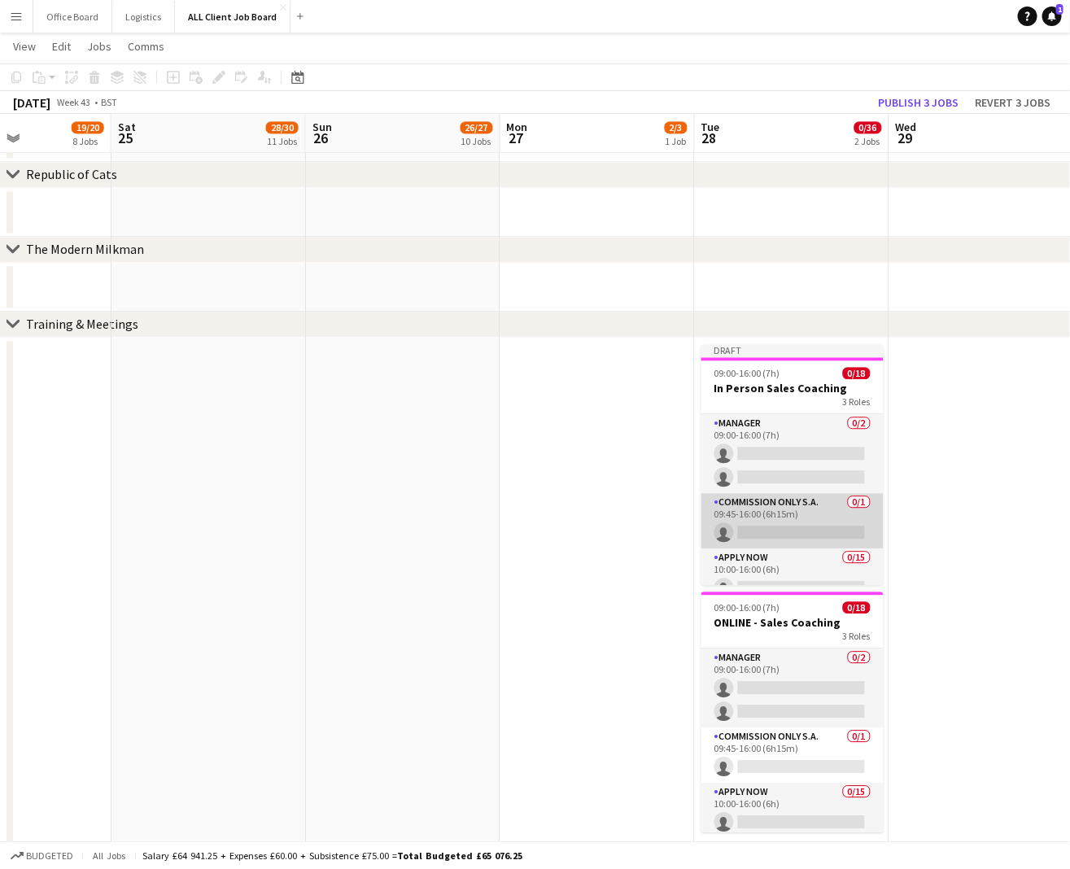
scroll to position [0, 674]
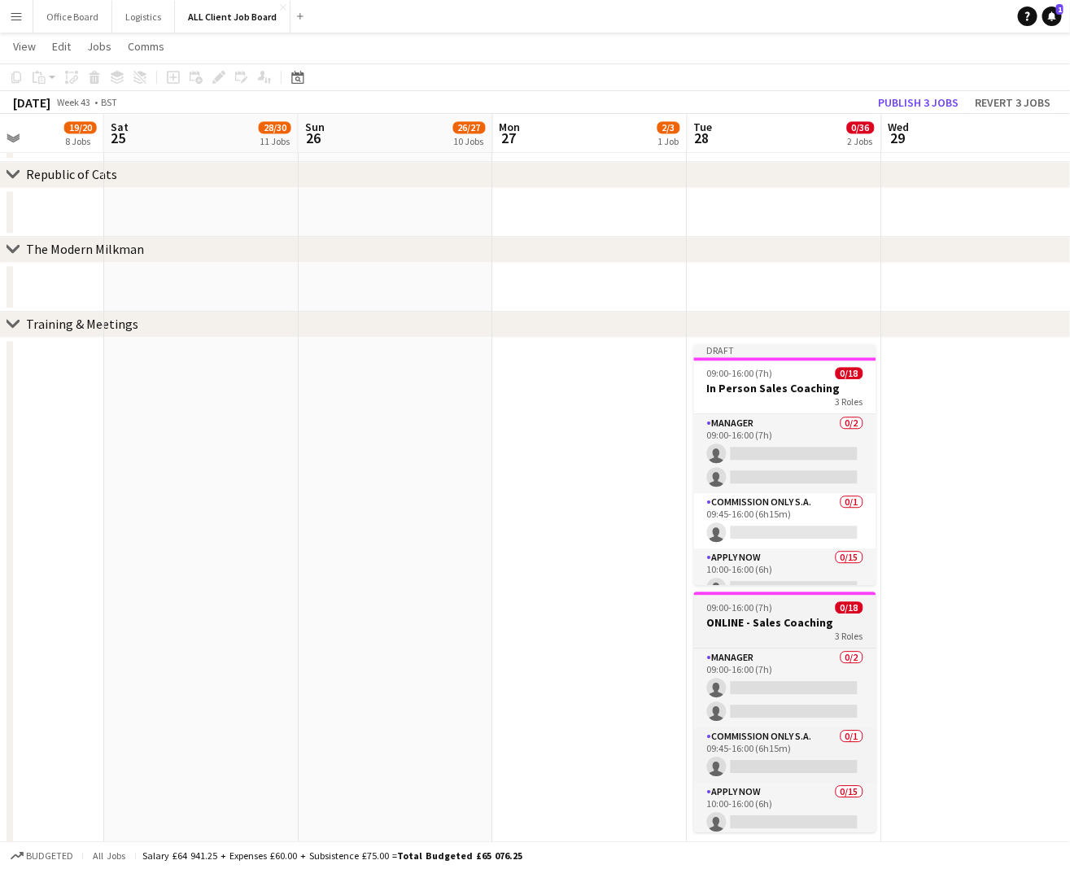
click at [753, 628] on h3 "ONLINE - Sales Coaching" at bounding box center [785, 622] width 182 height 15
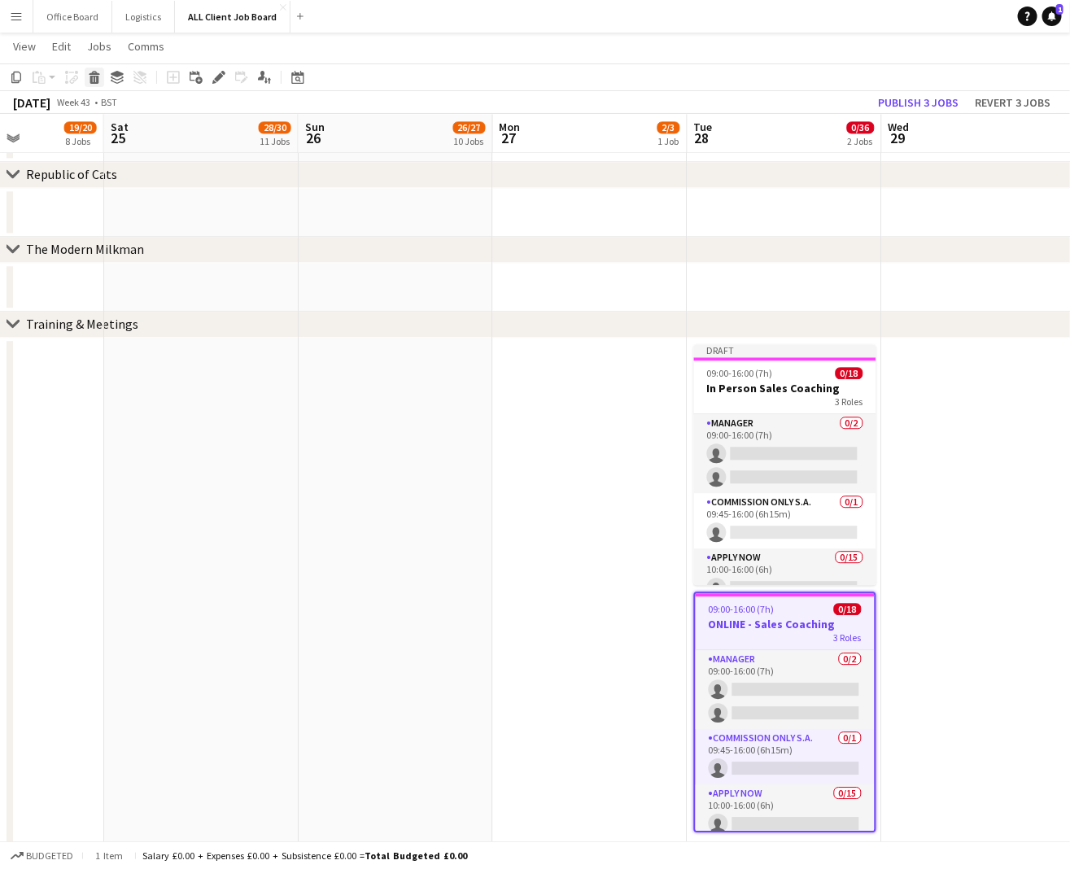
click at [95, 78] on icon at bounding box center [94, 80] width 9 height 8
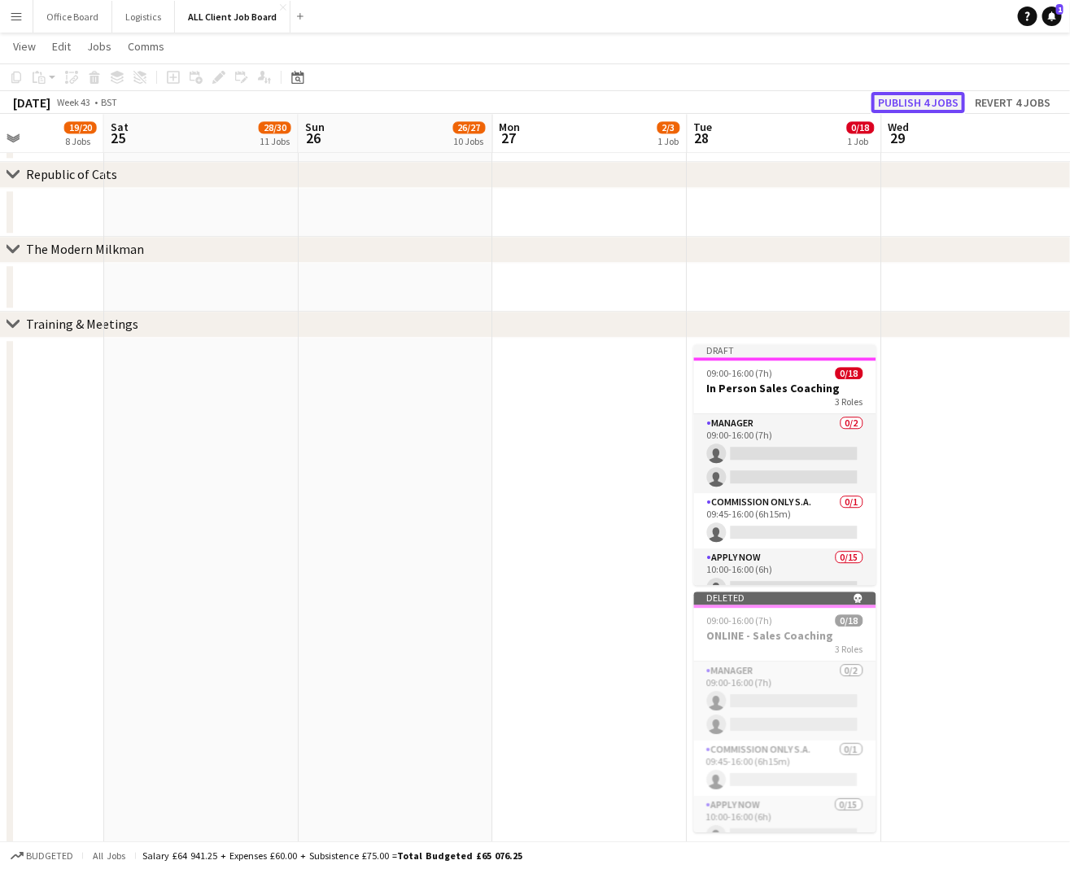
click at [941, 98] on button "Publish 4 jobs" at bounding box center [919, 102] width 94 height 21
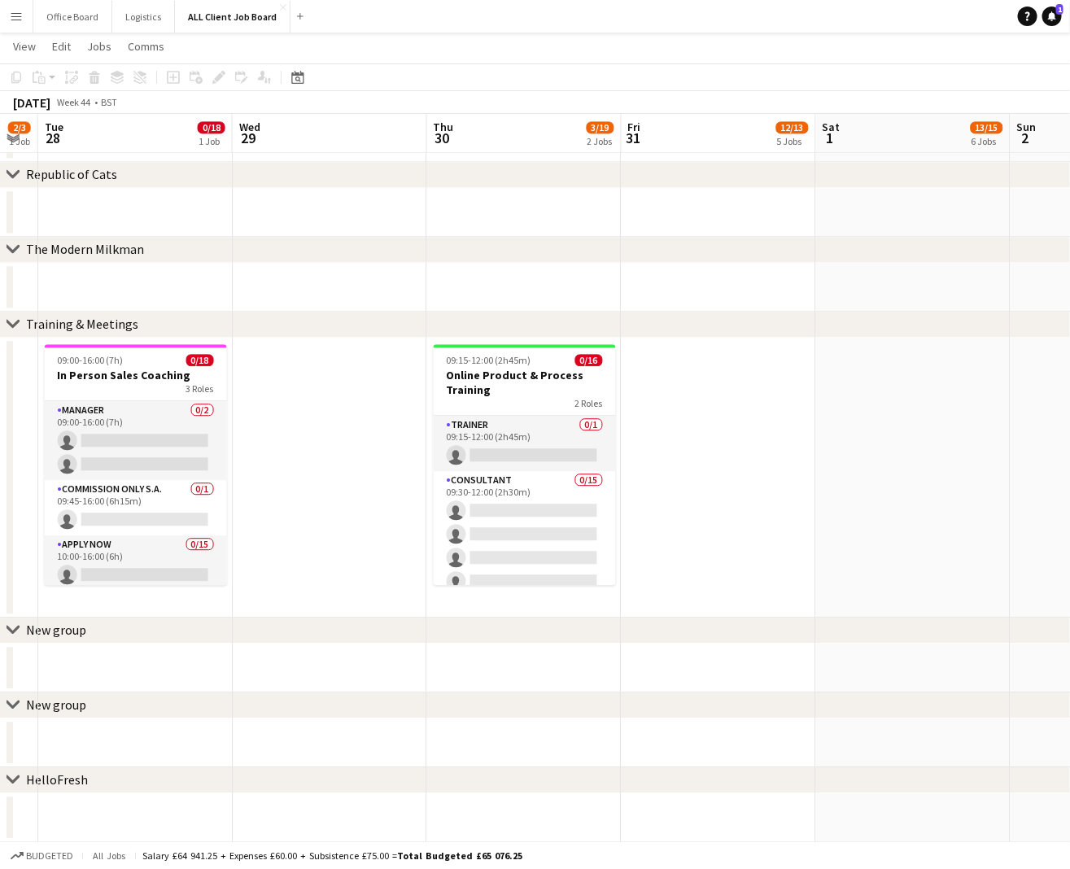
scroll to position [0, 556]
